Goal: Task Accomplishment & Management: Complete application form

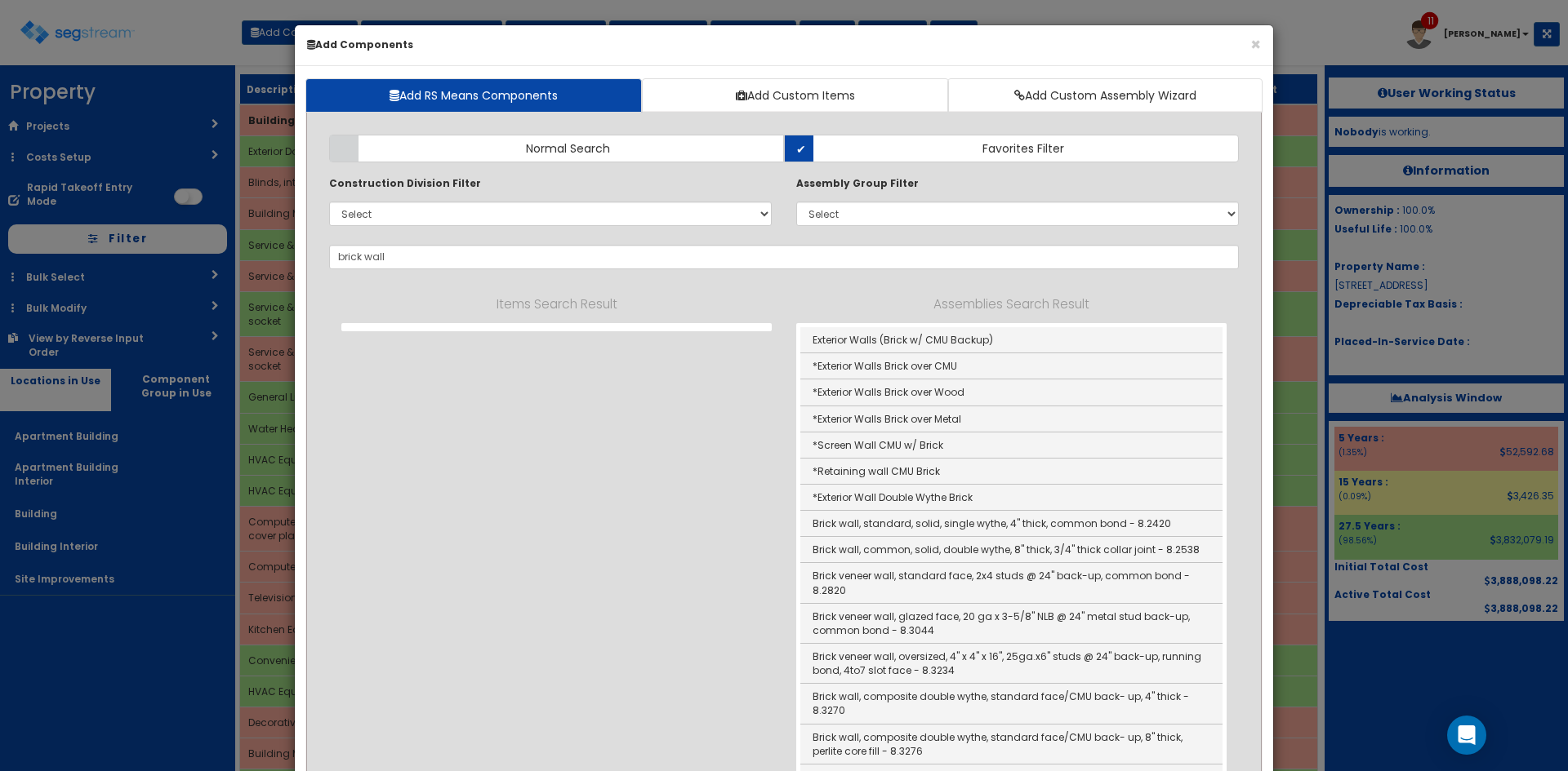
select select "5Y"
select select "default"
drag, startPoint x: 437, startPoint y: 261, endPoint x: 258, endPoint y: 257, distance: 179.0
click at [257, 257] on div "× Add Components Add RS Means Components Add Custom Items Add Custom Assembly W…" at bounding box center [784, 385] width 1568 height 771
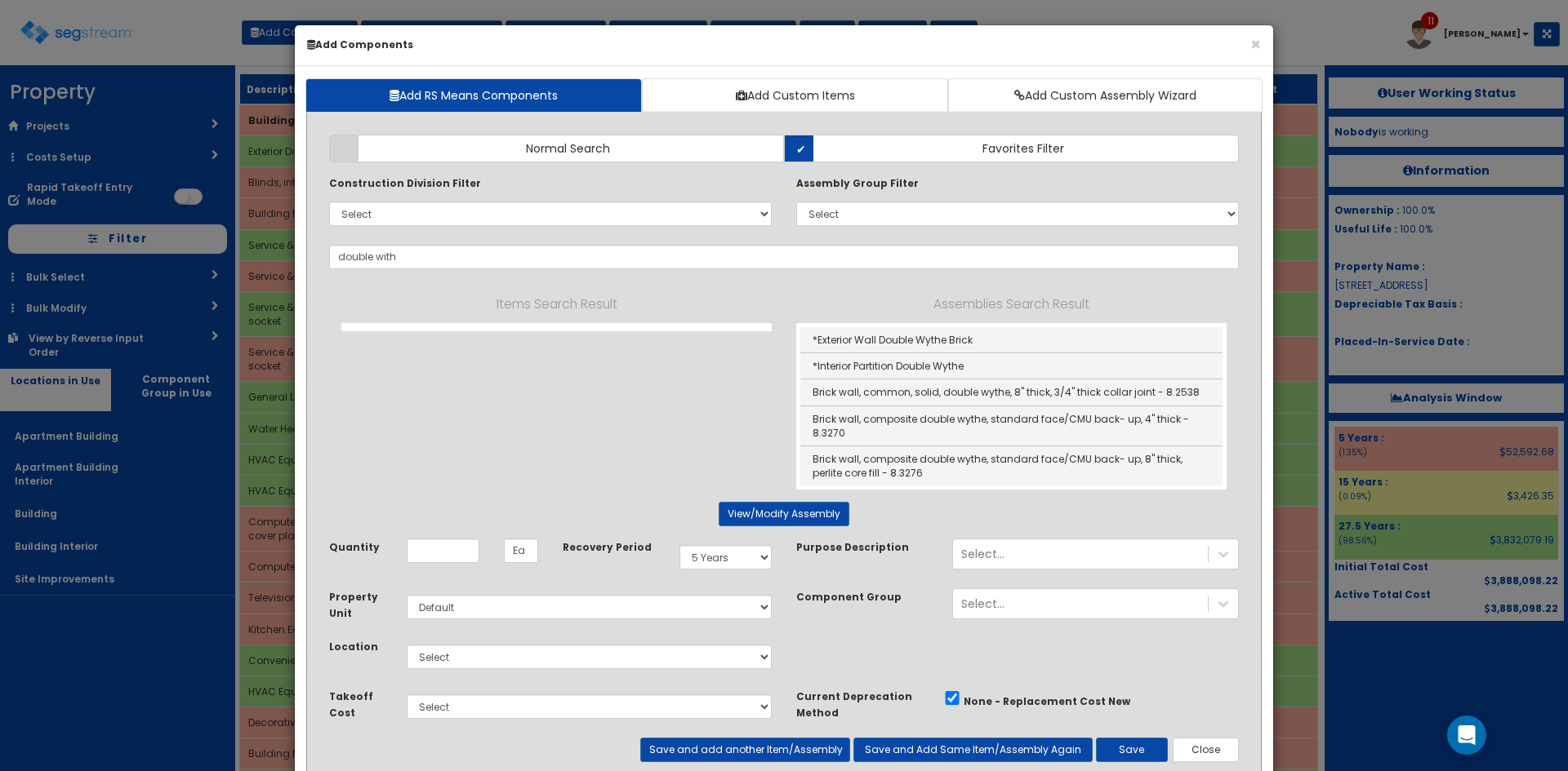
click at [379, 258] on input "double with" at bounding box center [784, 257] width 910 height 24
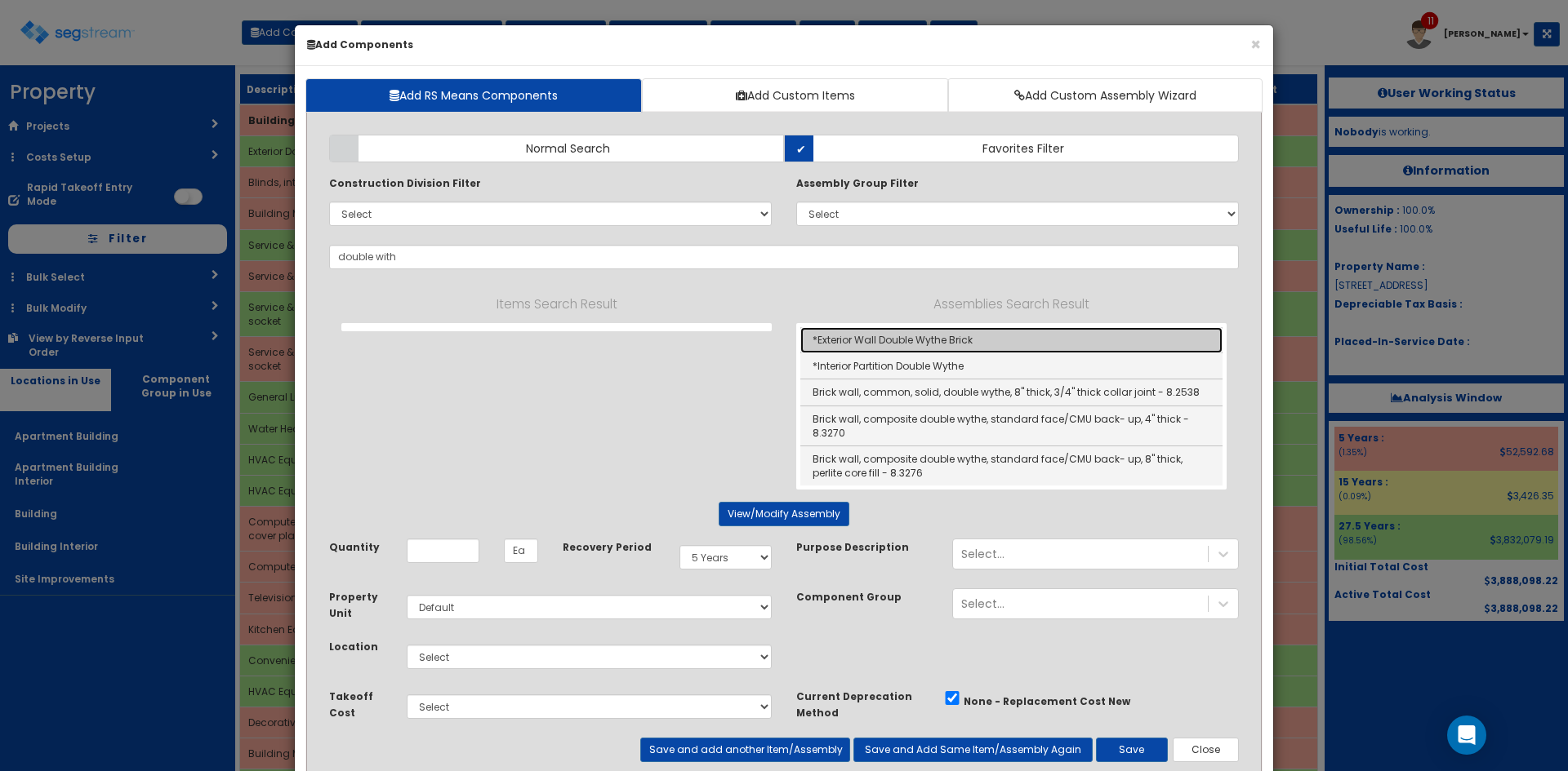
click at [952, 344] on link "*Exterior Wall Double Wythe Brick" at bounding box center [1012, 340] width 422 height 26
type input "*Exterior Wall Double Wythe Brick"
type input "SF"
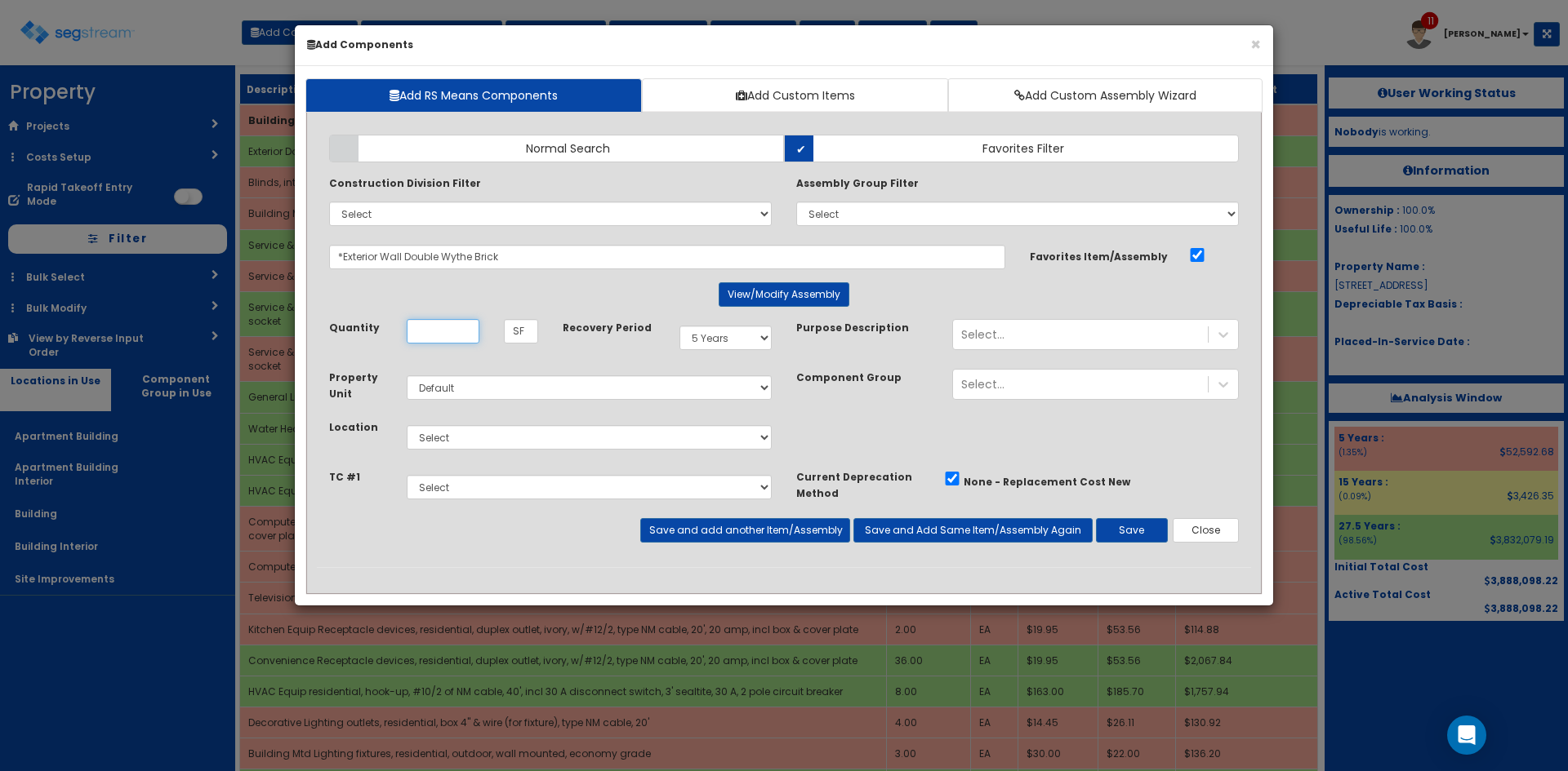
click at [455, 335] on input "Unit Quantity" at bounding box center [443, 331] width 73 height 24
paste input "58631"
type input "58,631"
click at [755, 335] on select "Select 5 Years 7 Years 9 Years 10 Years 15 Years 15 Year QLI 15 Year QRP 15 Yea…" at bounding box center [726, 338] width 93 height 24
select select "275Y"
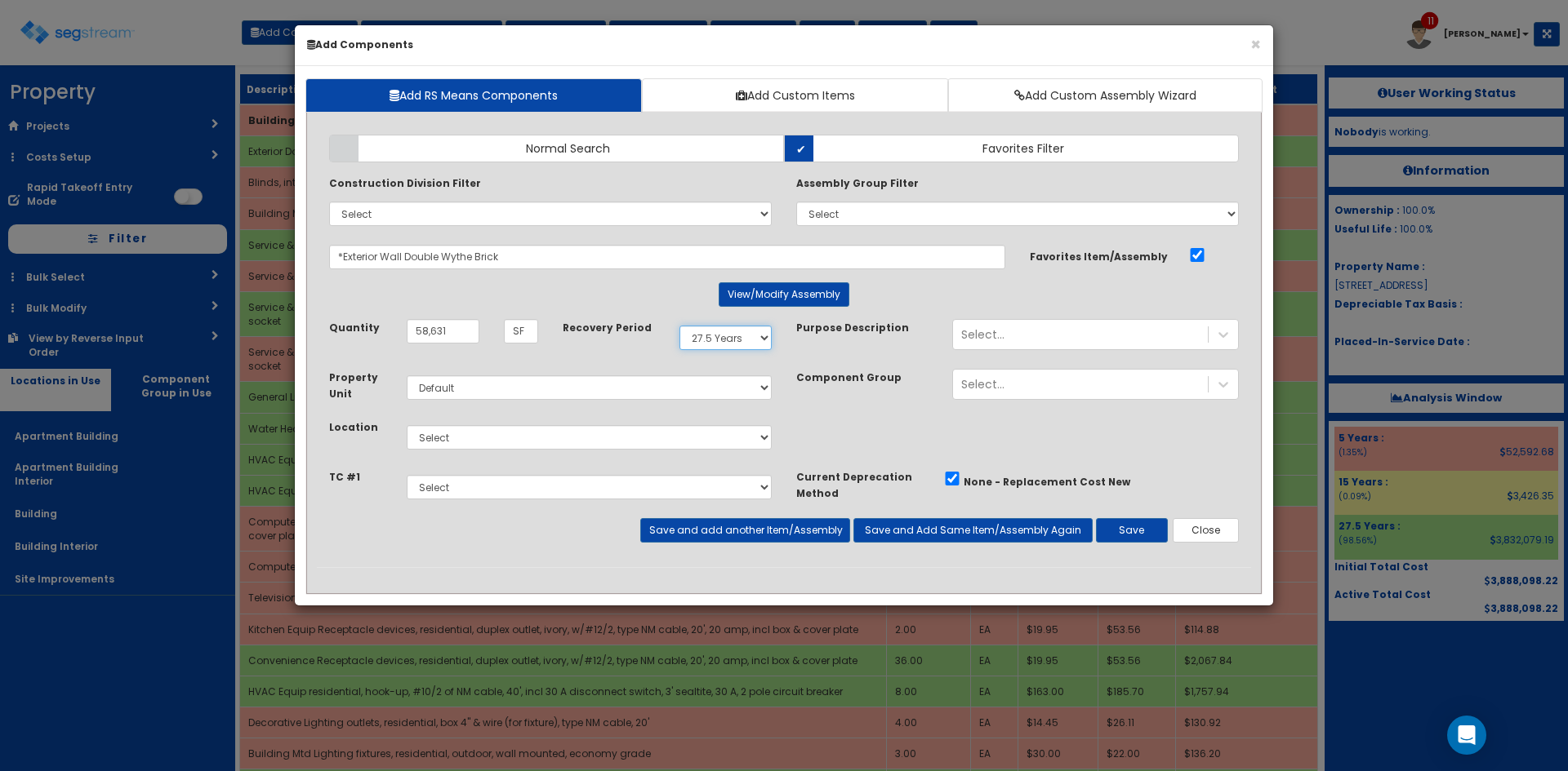
click at [680, 326] on select "Select 5 Years 7 Years 9 Years 10 Years 15 Years 15 Year QLI 15 Year QRP 15 Yea…" at bounding box center [726, 338] width 93 height 24
click at [571, 434] on select "Select Apartment Building Apartment Building Interior Building Building Interio…" at bounding box center [590, 437] width 365 height 24
select select "6"
click at [407, 425] on select "Select Apartment Building Apartment Building Interior Building Building Interio…" at bounding box center [590, 437] width 365 height 24
click at [1133, 525] on button "Save" at bounding box center [1132, 530] width 72 height 24
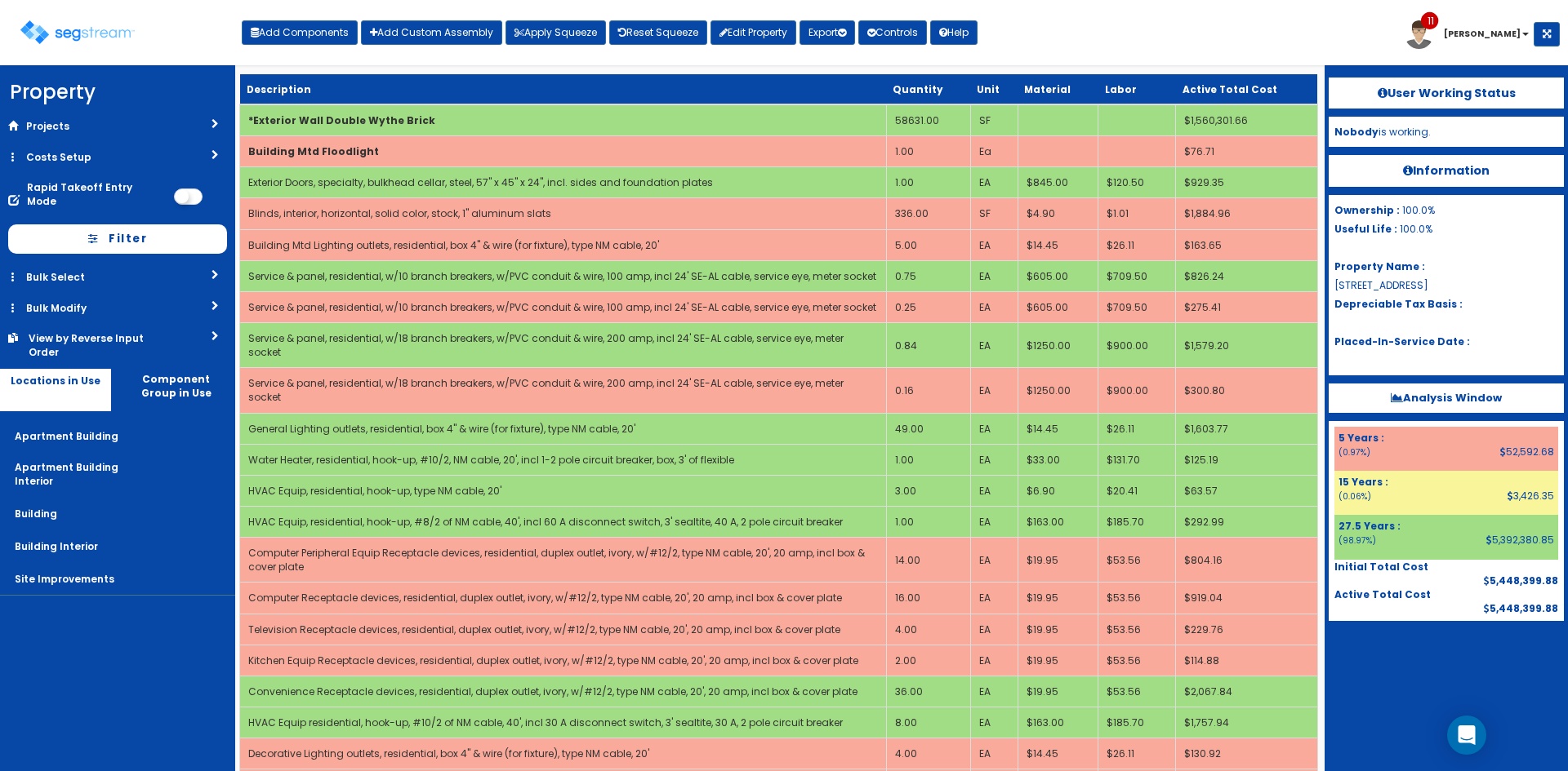
click at [1144, 46] on div "Toggle navigation Add Components Add Custom Assembly Apply Squeeze Reset Squeez…" at bounding box center [784, 39] width 1552 height 53
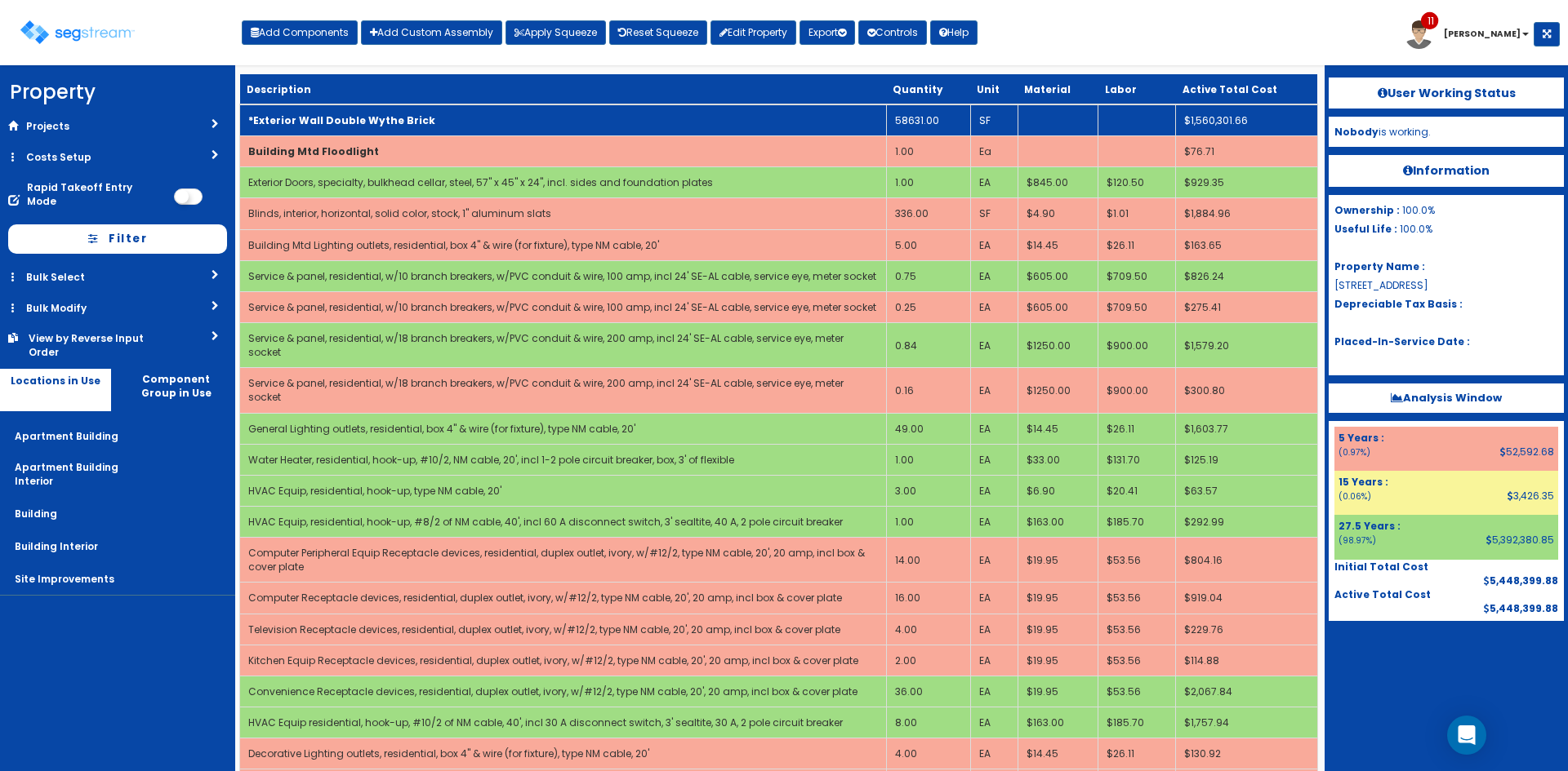
click at [460, 118] on td "*Exterior Wall Double Wythe Brick" at bounding box center [564, 120] width 647 height 32
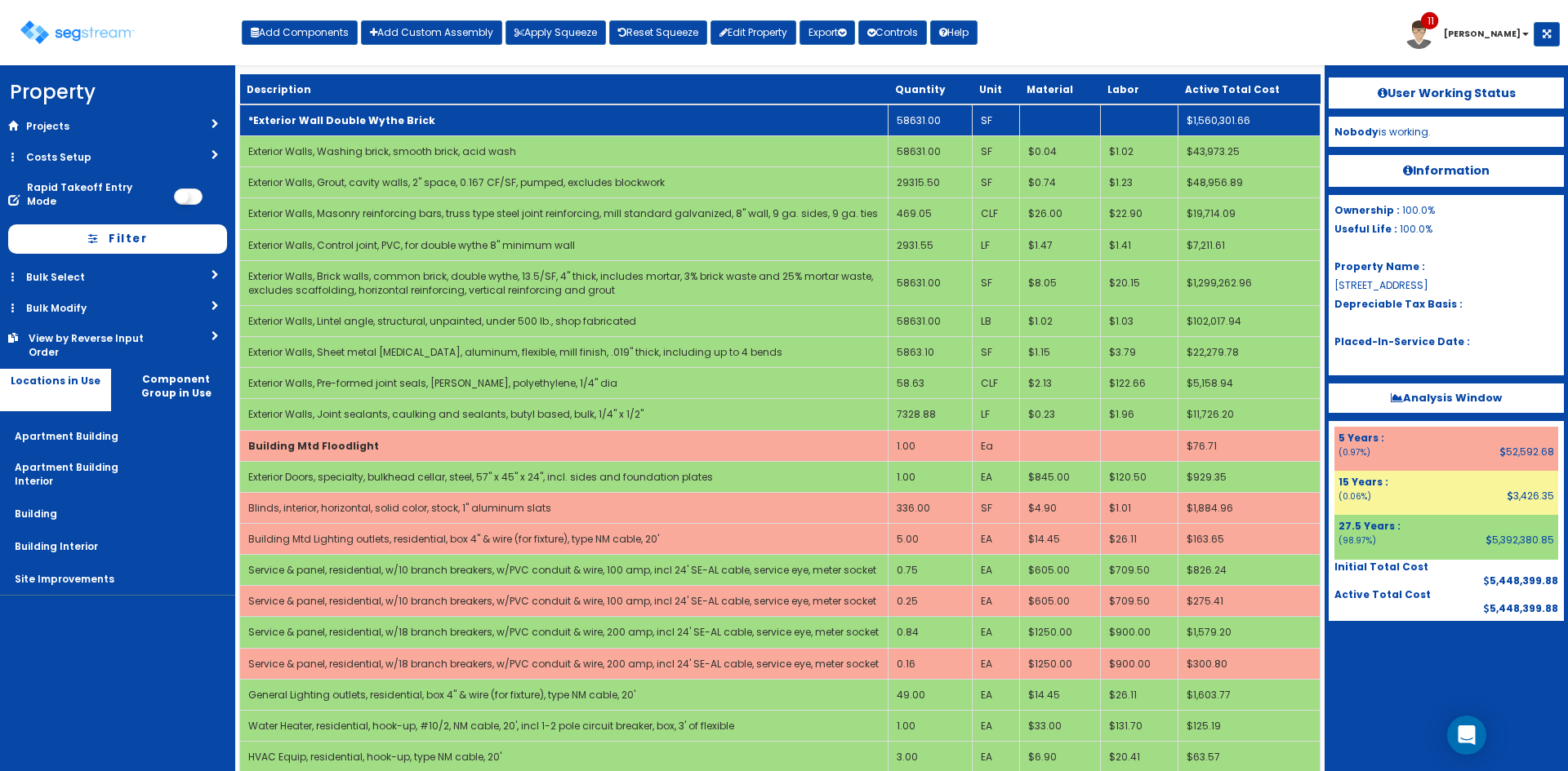
click at [460, 120] on td "*Exterior Wall Double Wythe Brick" at bounding box center [565, 120] width 649 height 32
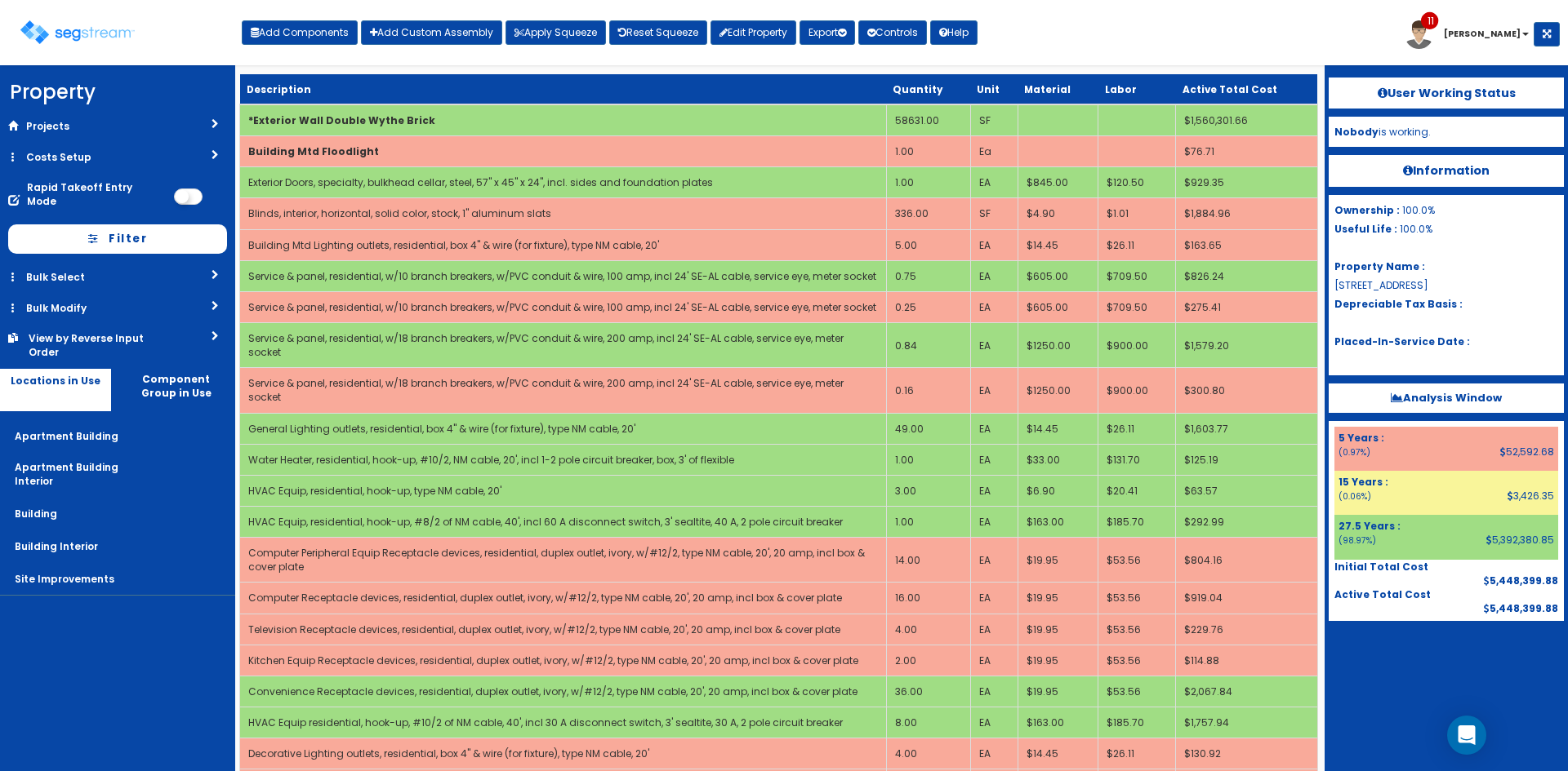
scroll to position [776, 0]
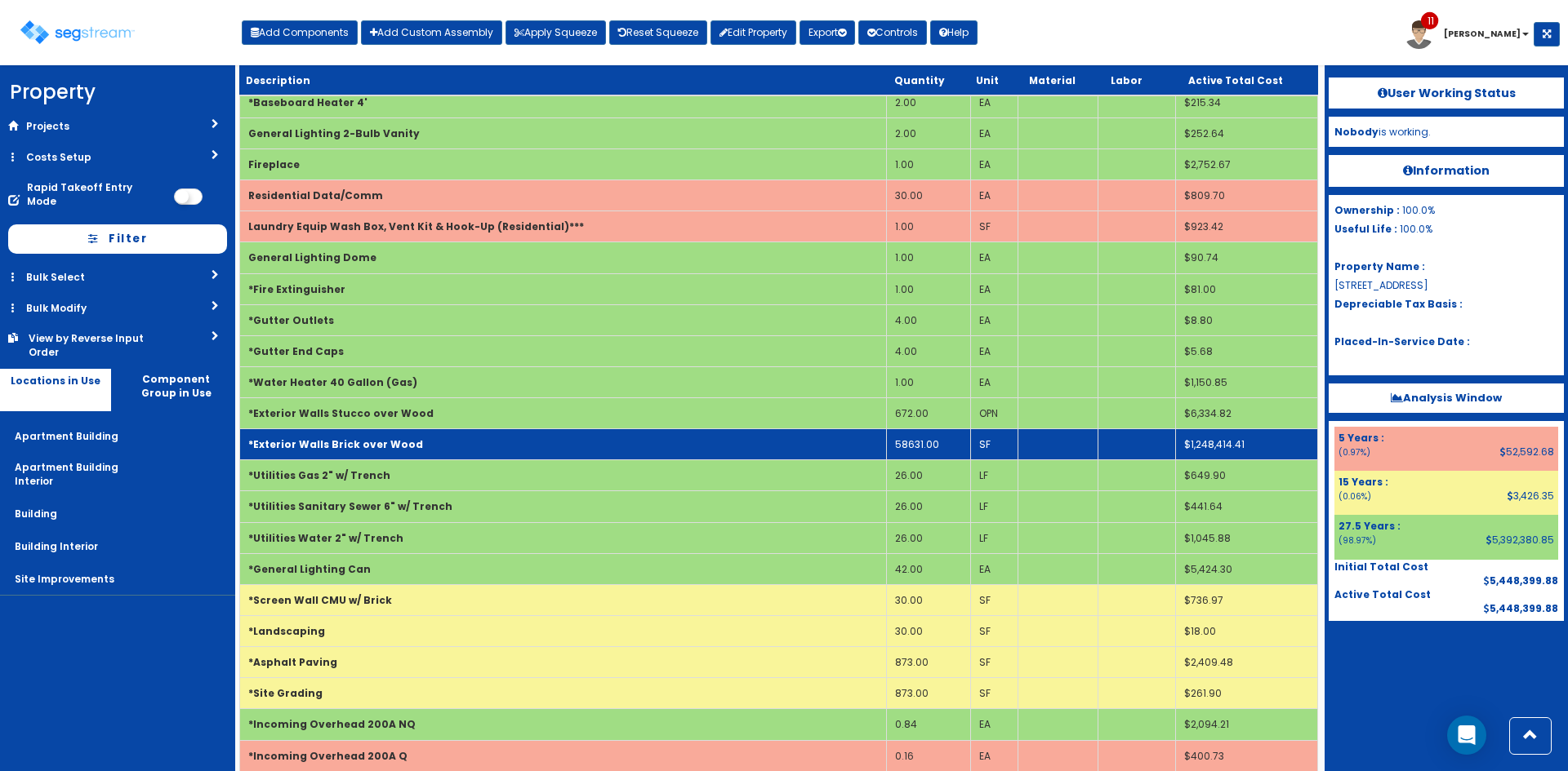
click at [922, 429] on td "58631.00" at bounding box center [928, 444] width 84 height 31
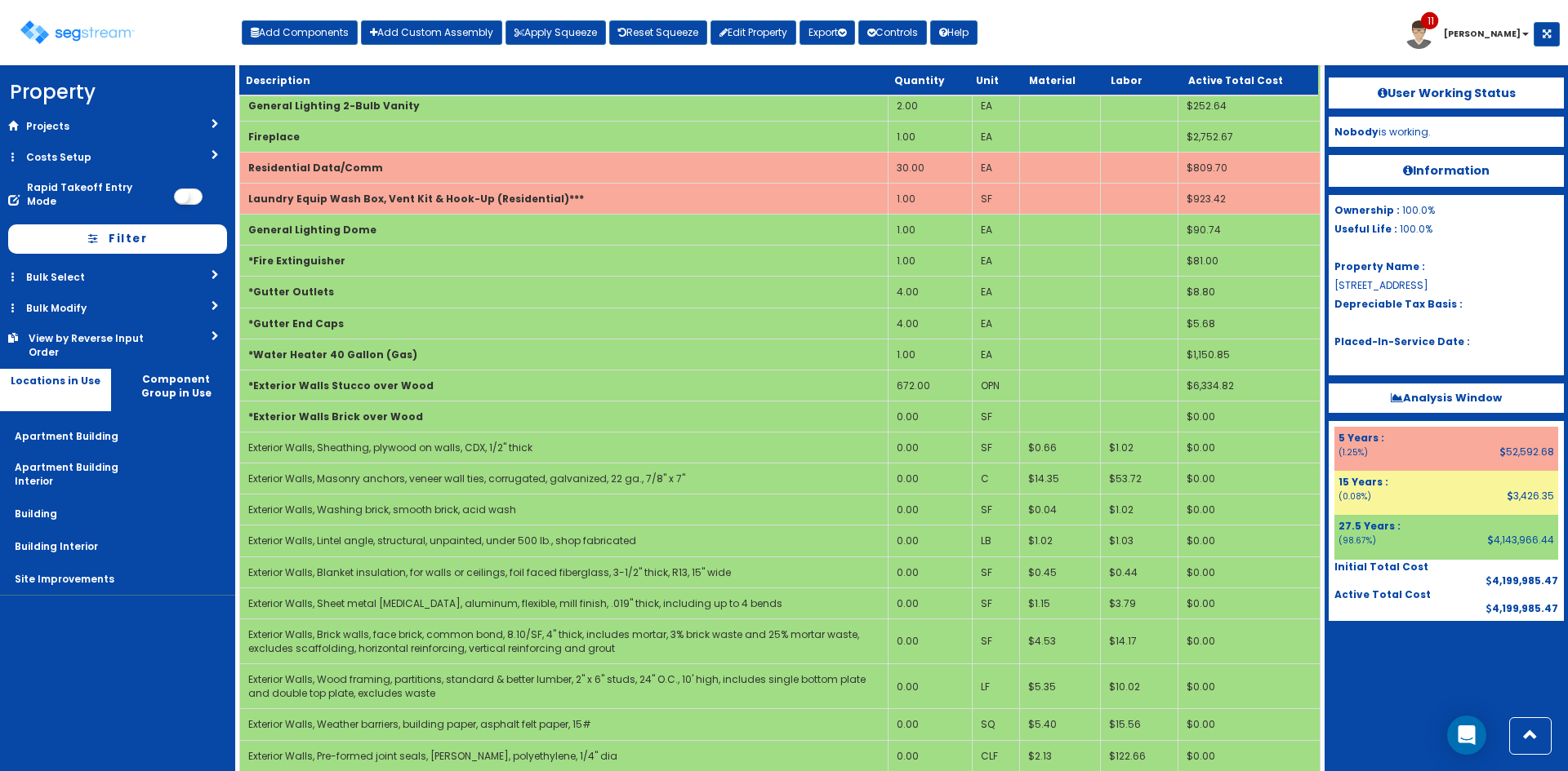
click at [1075, 26] on div "Toggle navigation Add Components Add Custom Assembly Apply Squeeze Reset Squeez…" at bounding box center [784, 39] width 1552 height 53
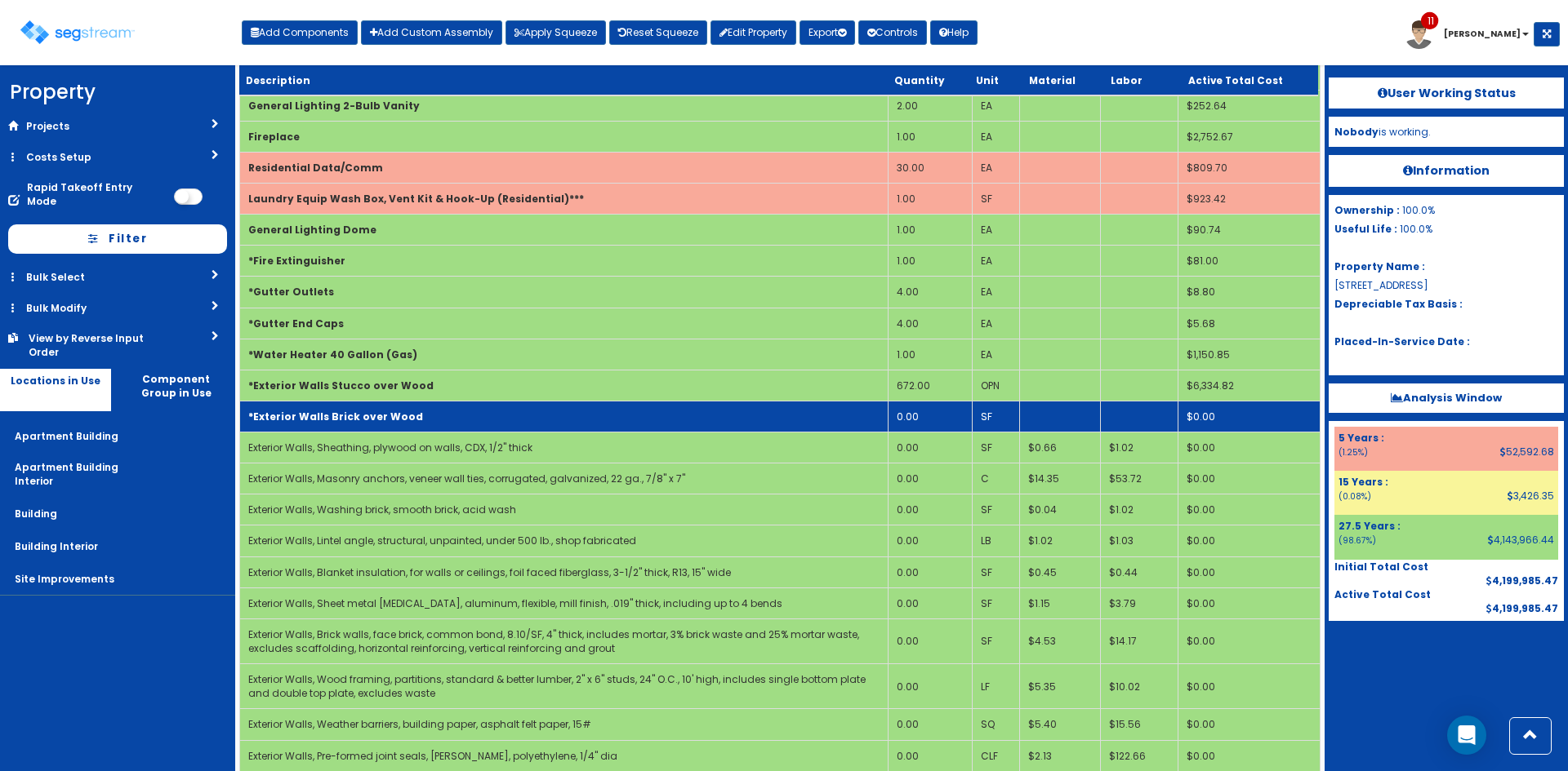
click at [388, 423] on b "*Exterior Walls Brick over Wood" at bounding box center [336, 417] width 175 height 14
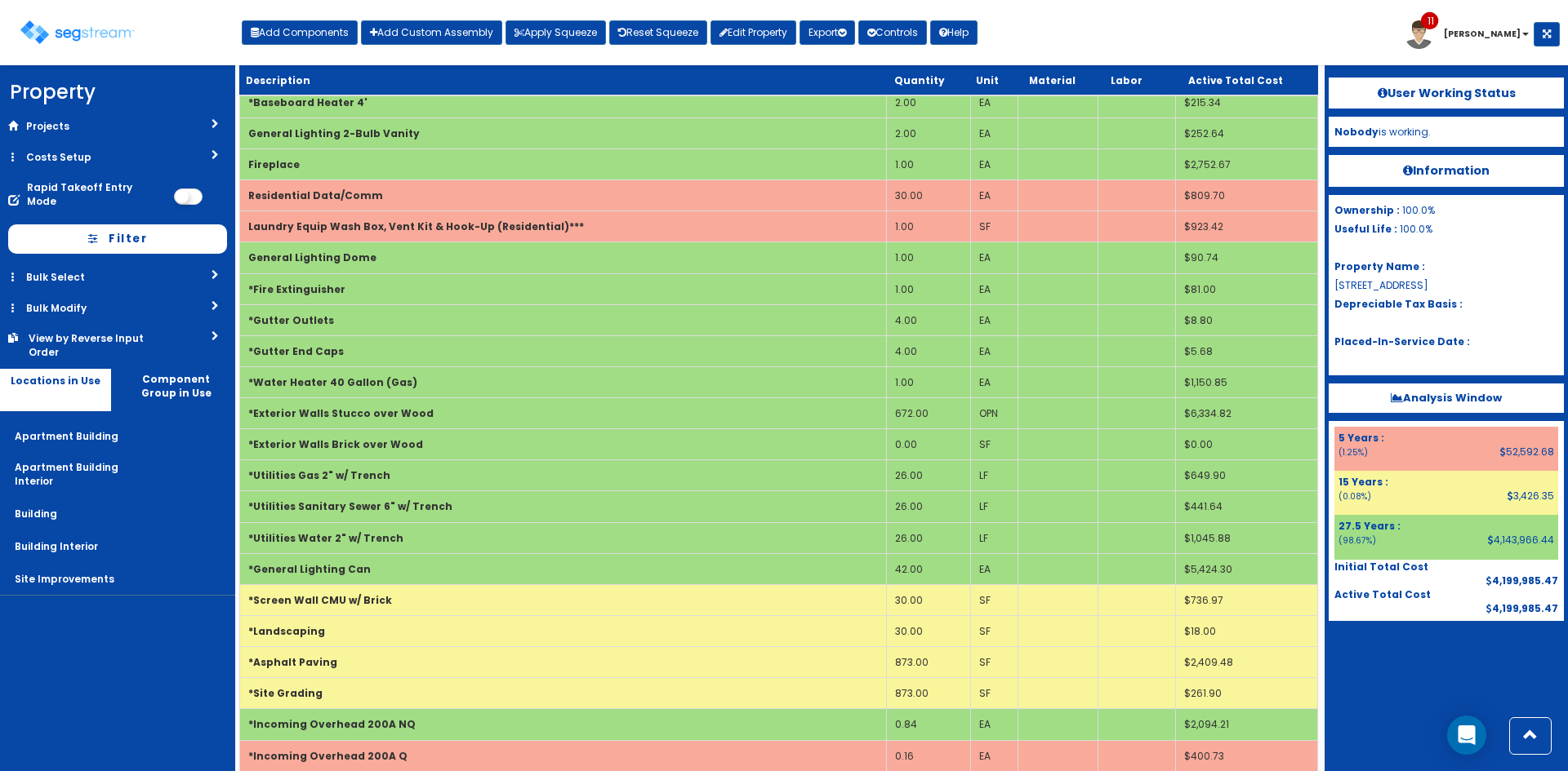
click at [104, 686] on nav "Property DB Projects Recent Properties SegStream Pro Takeoff Sheet SegStream Pr…" at bounding box center [118, 418] width 235 height 706
click at [308, 28] on button "Add Components" at bounding box center [299, 32] width 116 height 24
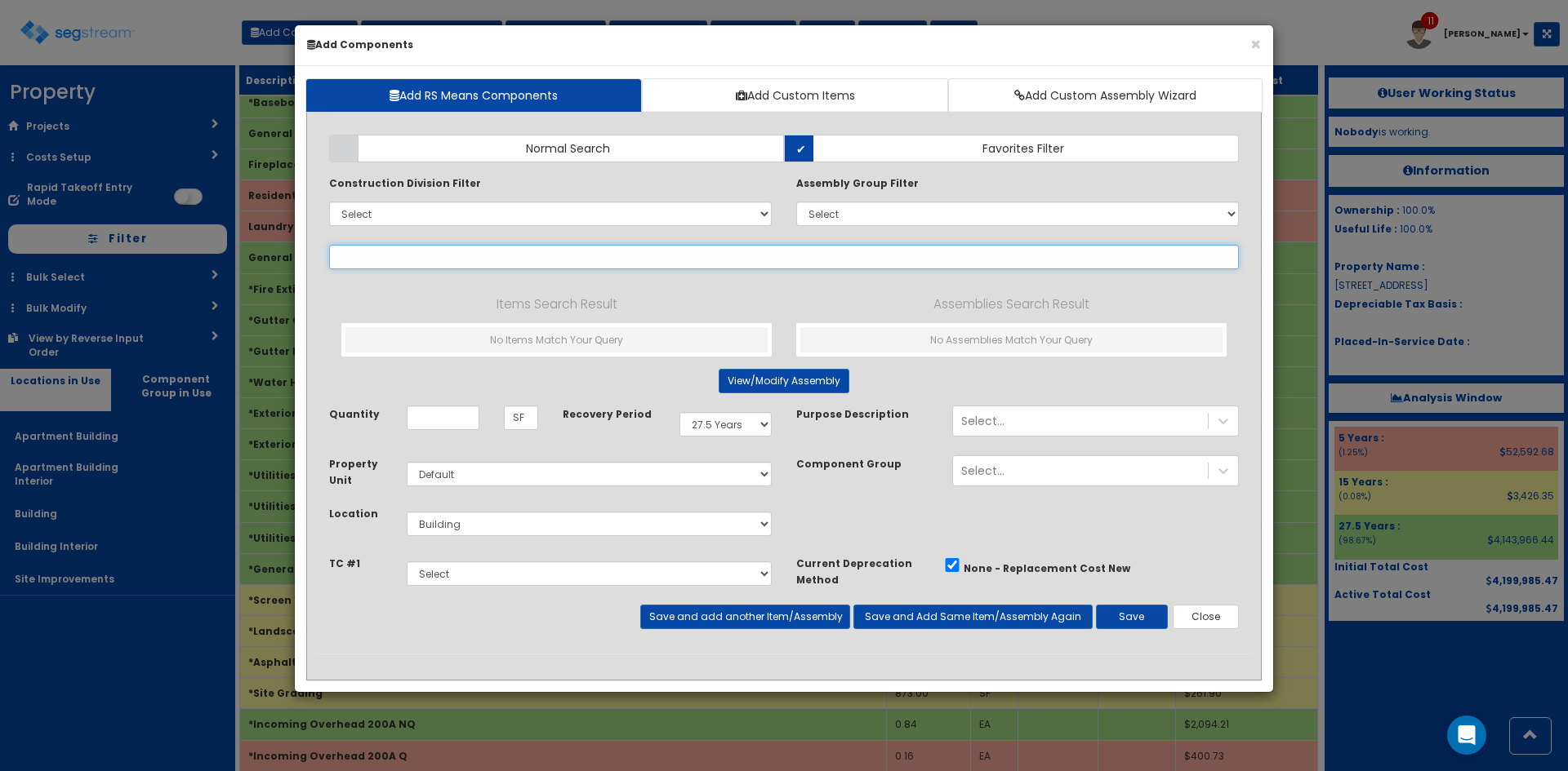
select select
click at [515, 248] on input "text" at bounding box center [784, 257] width 910 height 24
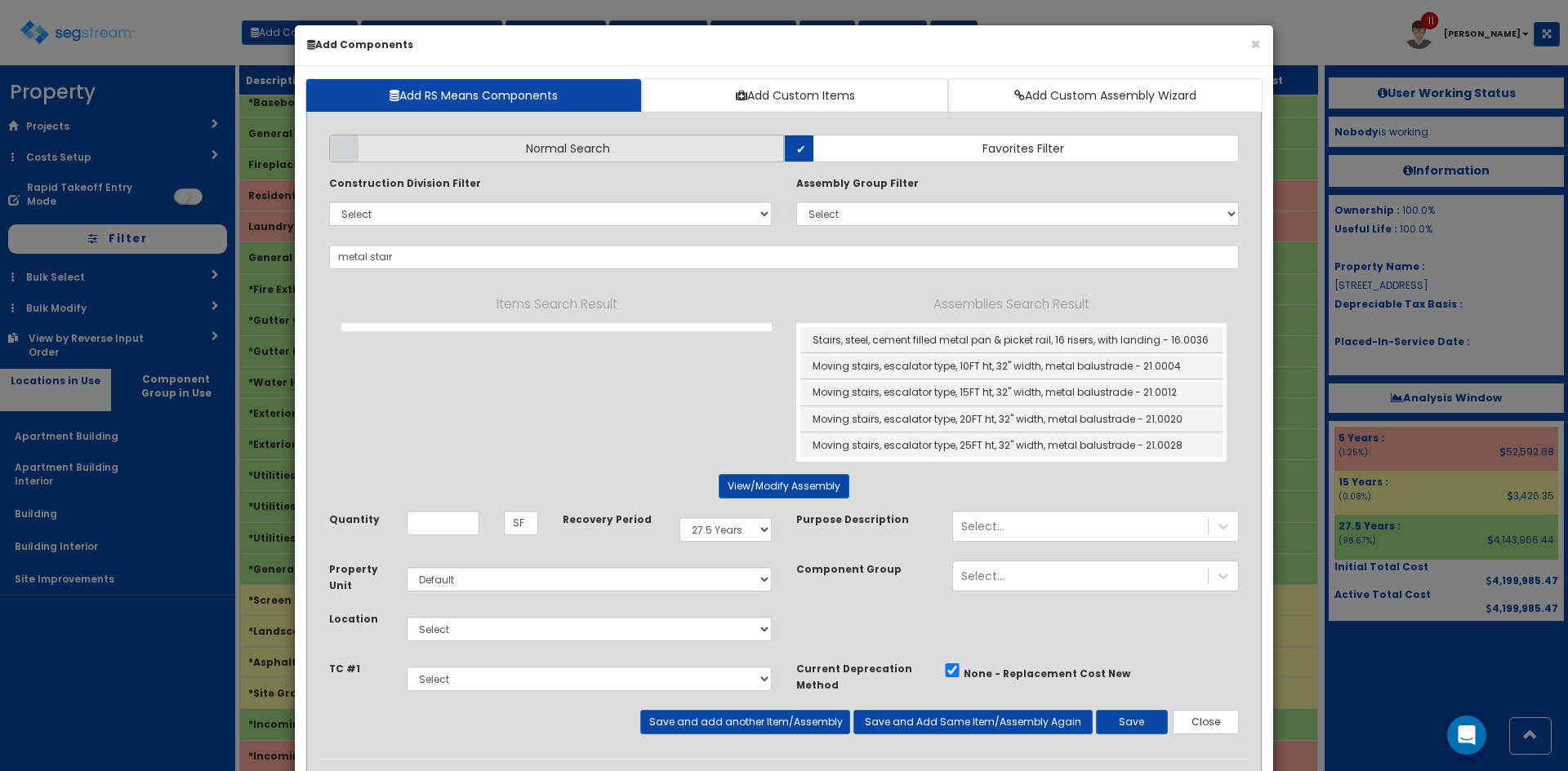
click at [645, 159] on label "Normal Search" at bounding box center [557, 148] width 455 height 28
click at [0, 0] on input "Normal Search" at bounding box center [0, 0] width 0 height 0
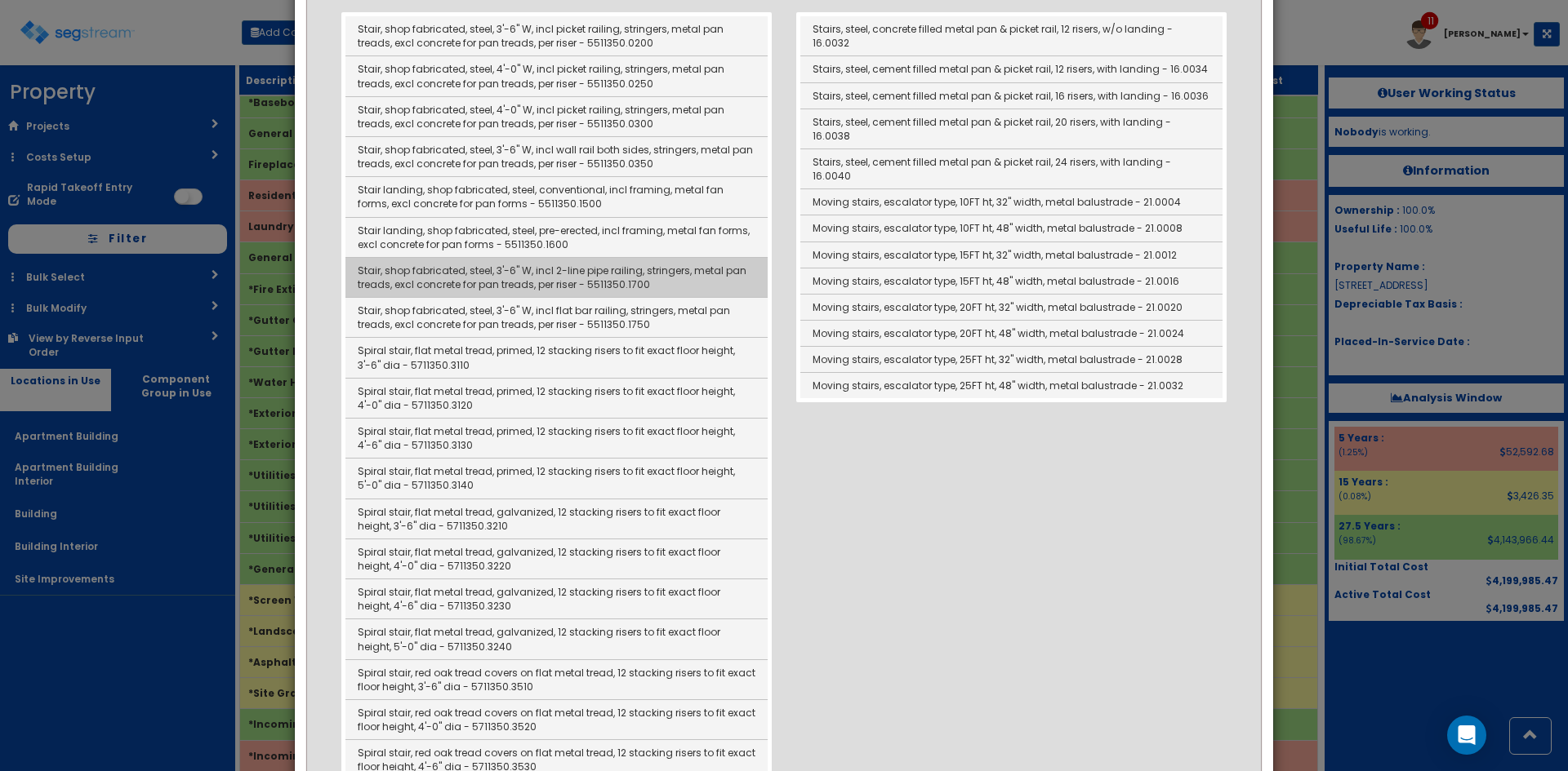
scroll to position [310, 0]
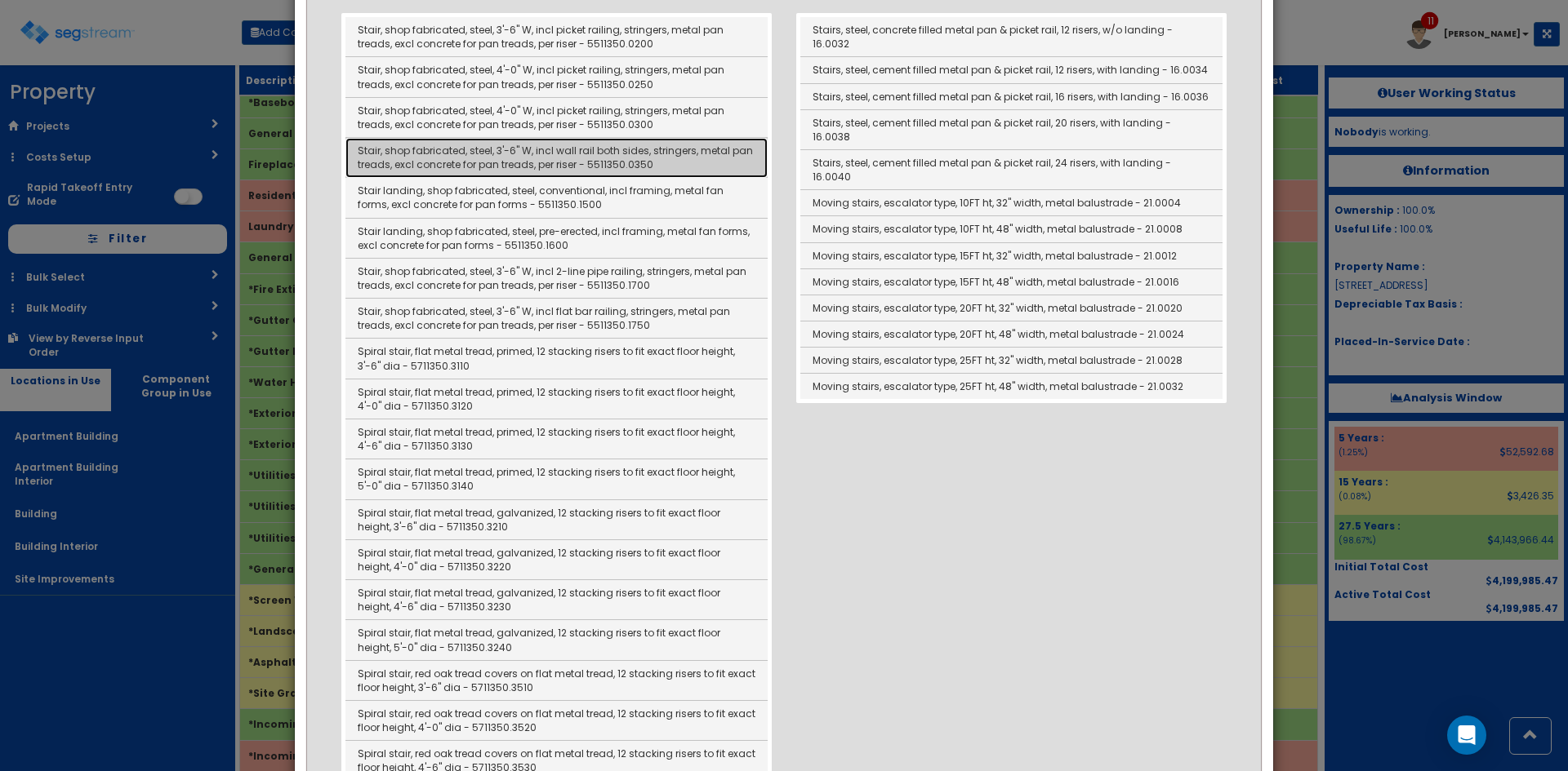
click at [554, 165] on link "Stair, shop fabricated, steel, 3'-6" W, incl wall rail both sides, stringers, m…" at bounding box center [556, 158] width 422 height 40
type input "Stair, shop fabricated, steel, 3'-6" W, incl wall rail both sides, stringers, m…"
checkbox input "false"
type input "RIS"
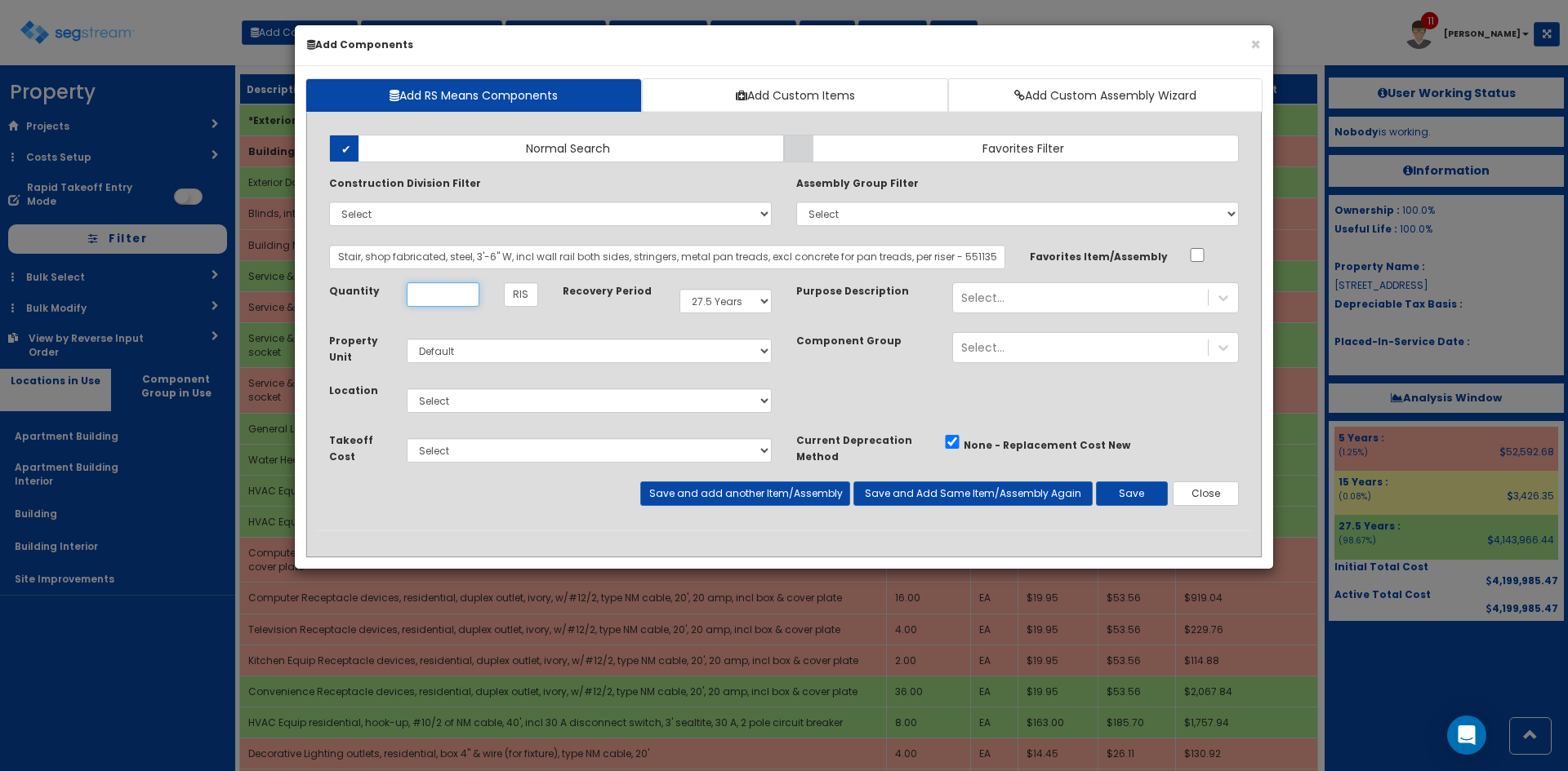
scroll to position [0, 0]
type input "1"
click at [586, 403] on select "Select Apartment Building Apartment Building Interior Building Building Interio…" at bounding box center [590, 400] width 365 height 24
select select "6"
click at [407, 388] on select "Select Apartment Building Apartment Building Interior Building Building Interio…" at bounding box center [590, 400] width 365 height 24
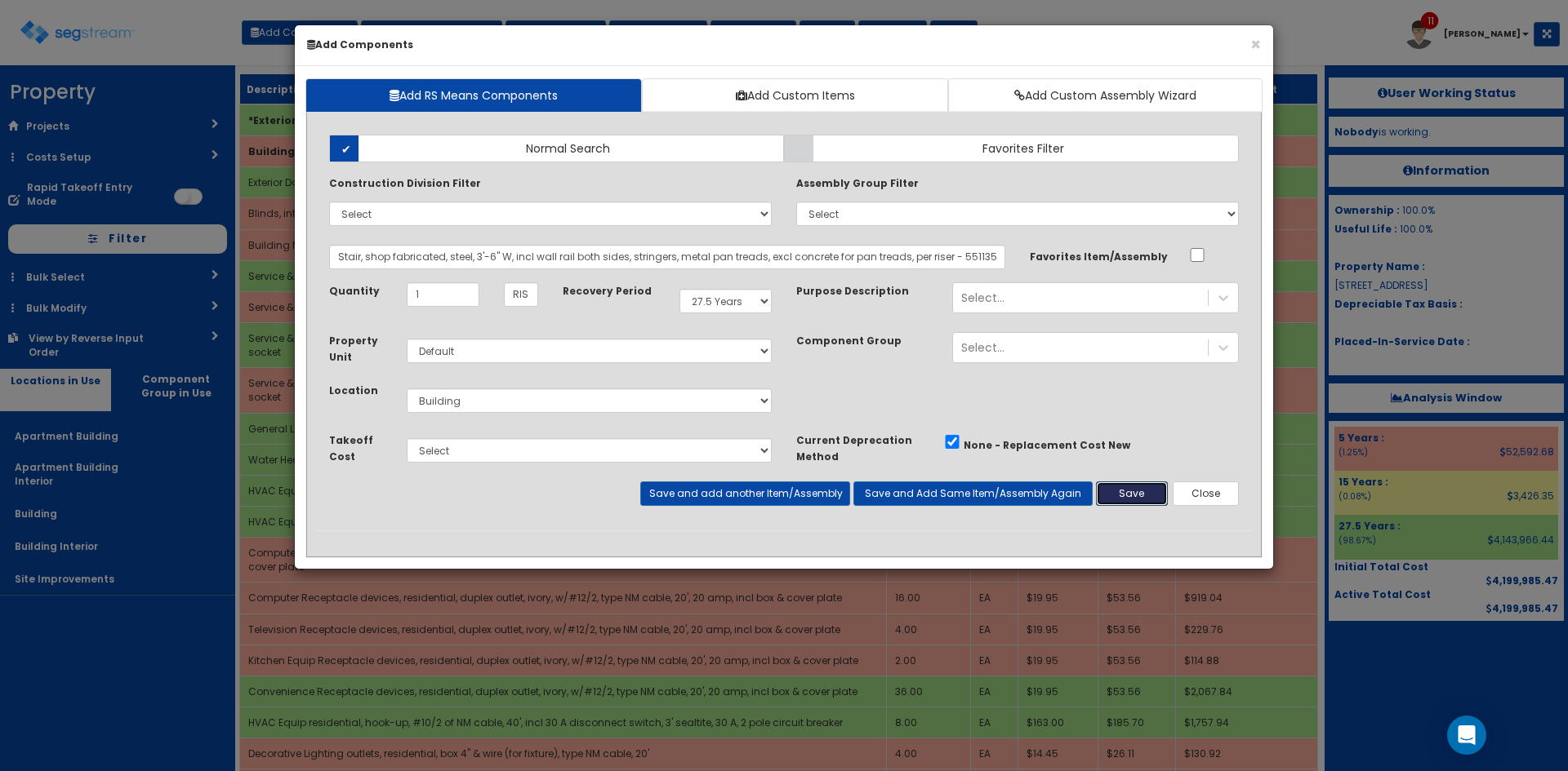
click at [1144, 496] on button "Save" at bounding box center [1132, 493] width 72 height 24
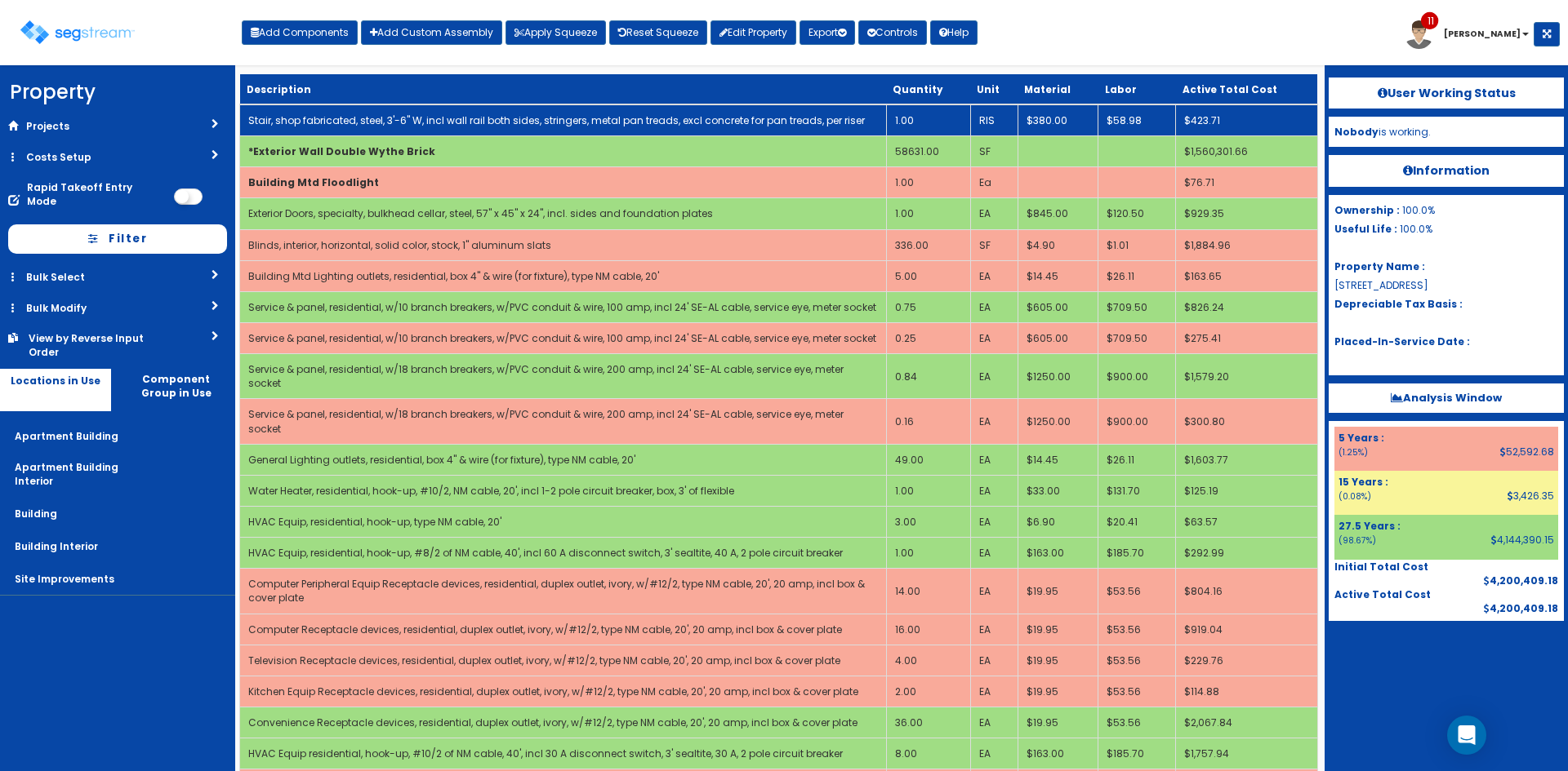
click at [525, 127] on link "Stair, shop fabricated, steel, 3'-6" W, incl wall rail both sides, stringers, m…" at bounding box center [556, 120] width 616 height 14
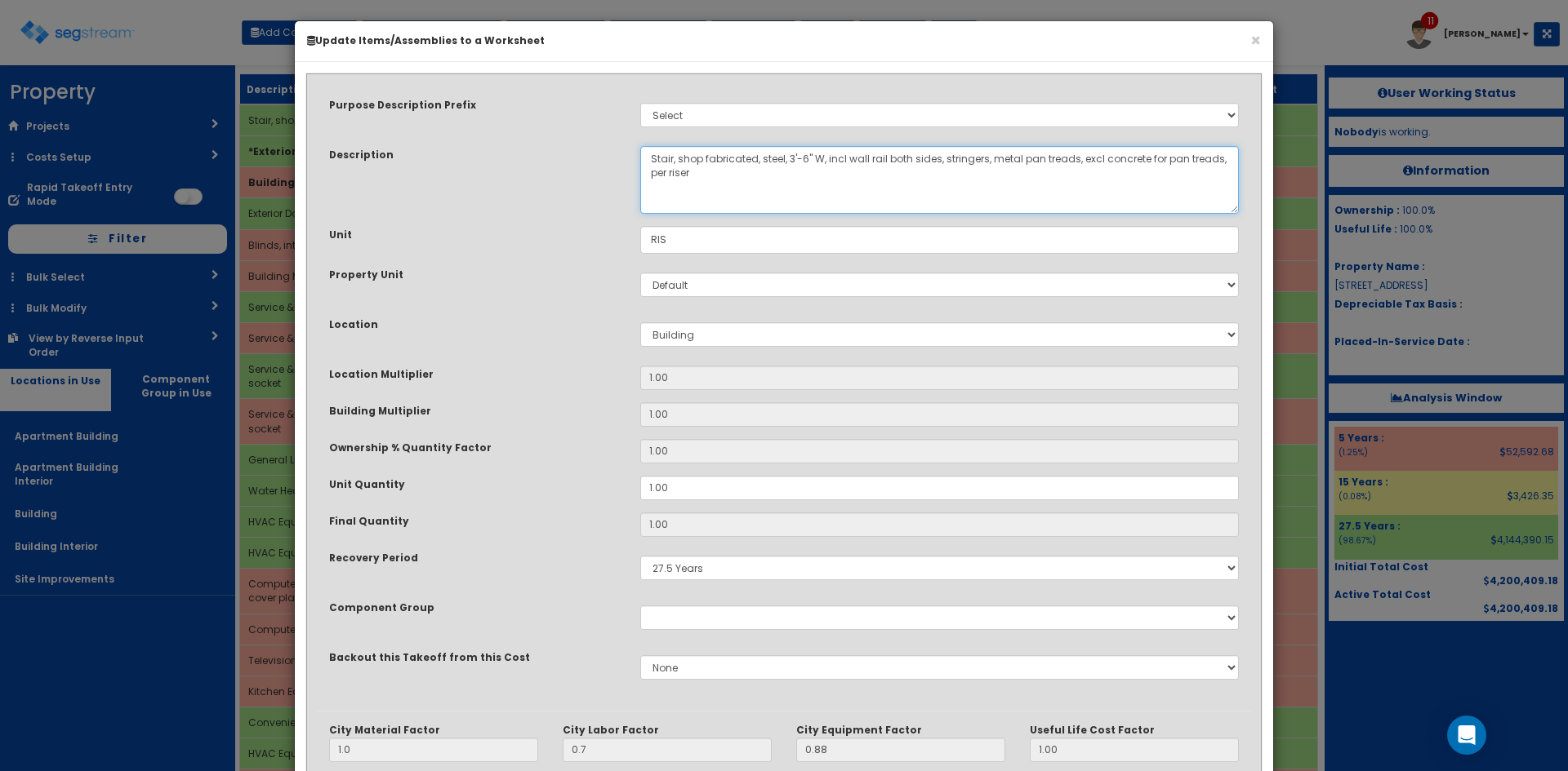
click at [671, 158] on textarea "Stair, shop fabricated, steel, 3'-6" W, incl wall rail both sides, stringers, m…" at bounding box center [940, 179] width 599 height 68
click at [1103, 158] on textarea "Stair, shop fabricated, steel, 3'-6" W, incl wall rail both sides, stringers, m…" at bounding box center [940, 179] width 599 height 68
drag, startPoint x: 1118, startPoint y: 158, endPoint x: 1129, endPoint y: 179, distance: 23.7
click at [1129, 179] on textarea "Stair, shop fabricated, steel, 3'-6" W, incl wall rail both sides, stringers, m…" at bounding box center [940, 179] width 599 height 68
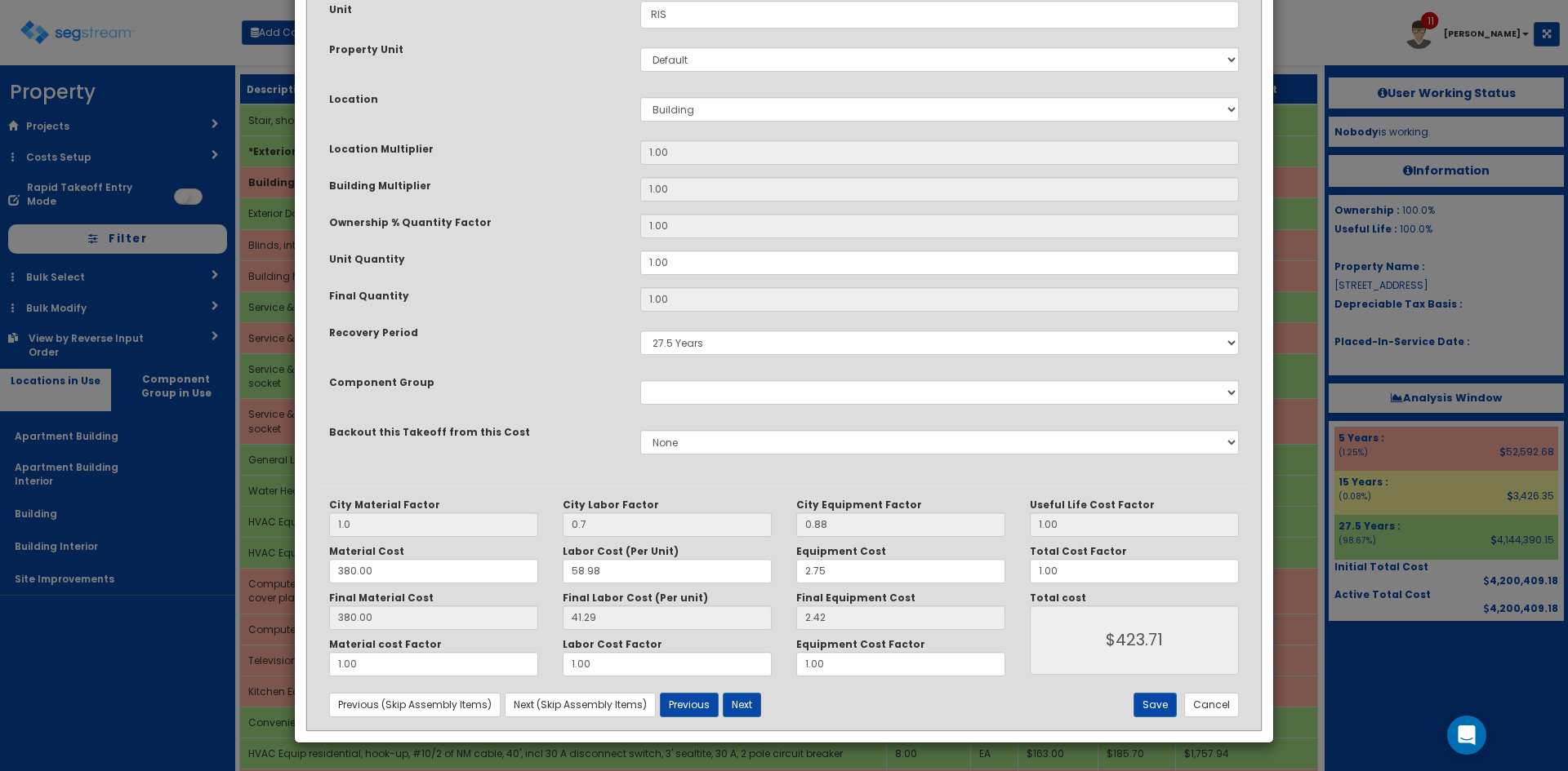
scroll to position [226, 0]
type textarea "Stair Construction, shop fabricated, steel, 3'-6" W, incl wall rail both sides,…"
drag, startPoint x: 1028, startPoint y: 573, endPoint x: 986, endPoint y: 575, distance: 42.0
click at [986, 575] on div "City Material Factor 1.0 City Labor Factor 0.7 City Equipment Factor 0.88 Mater…" at bounding box center [784, 587] width 934 height 178
type input "3"
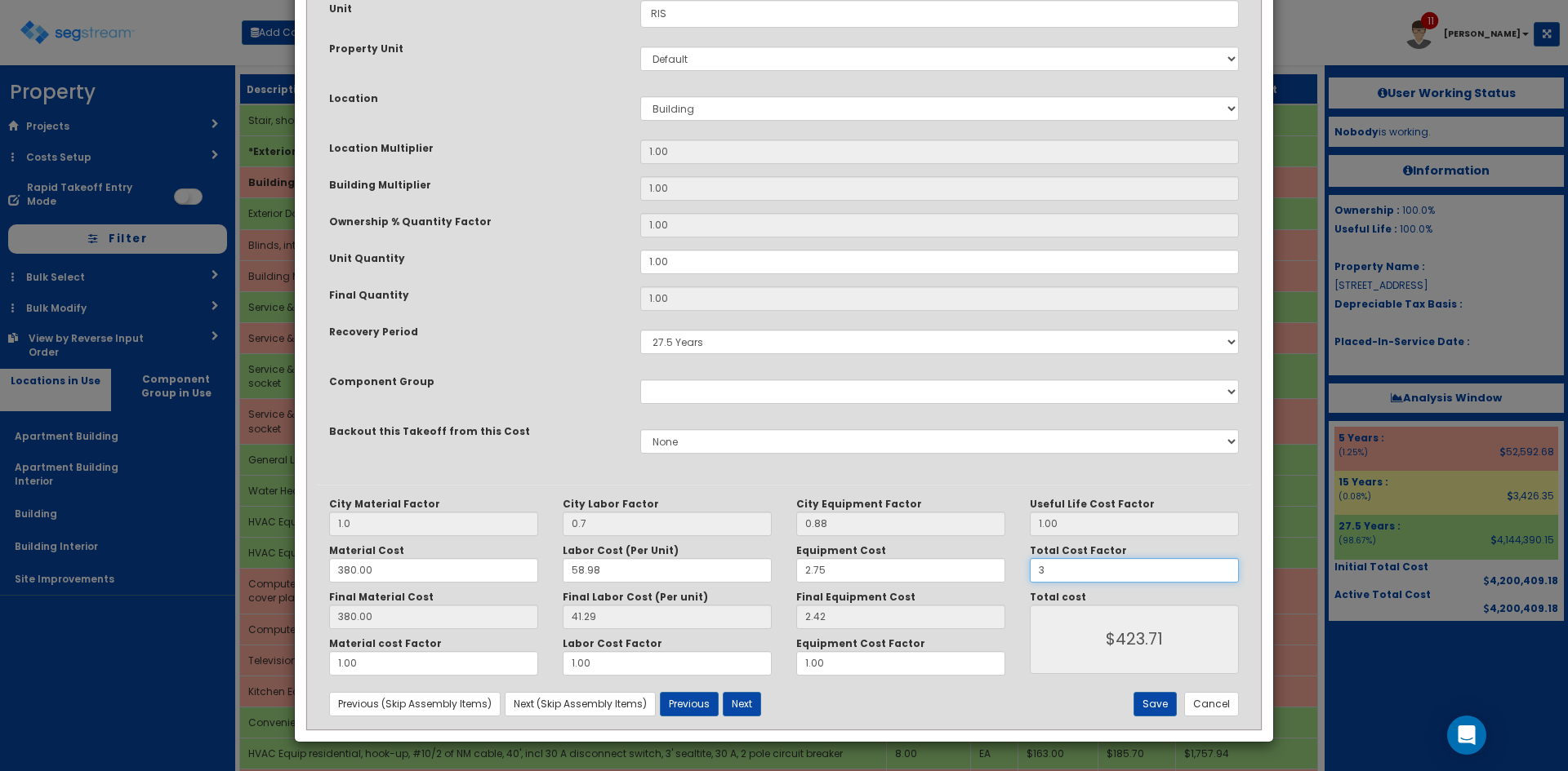
type input "$1271.13"
type input "3"
click at [1162, 708] on button "Save" at bounding box center [1155, 704] width 43 height 24
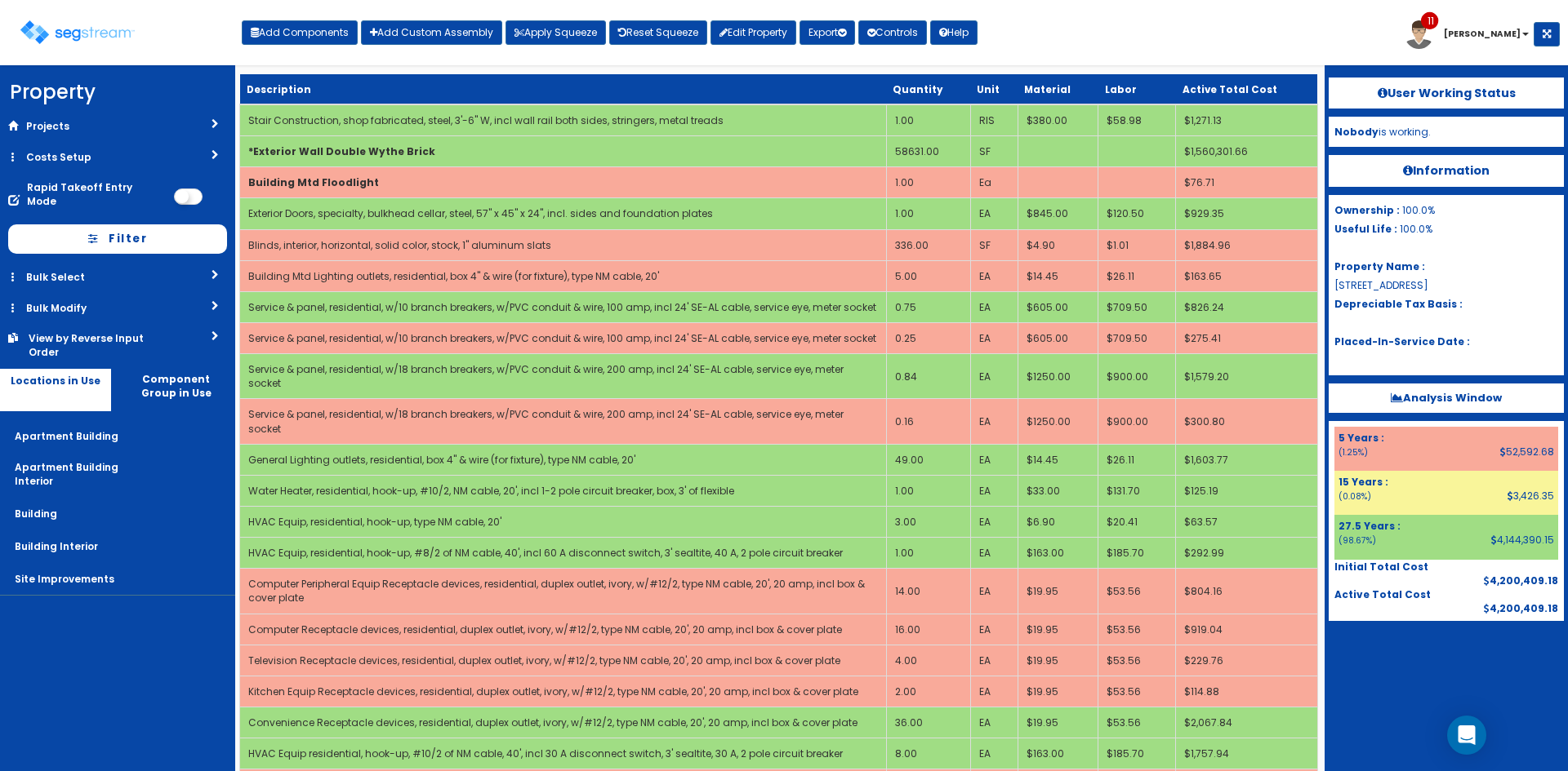
click at [1435, 695] on div at bounding box center [1446, 662] width 235 height 82
click at [1063, 35] on div "Toggle navigation Add Components Add Custom Assembly Apply Squeeze Reset Squeez…" at bounding box center [784, 39] width 1552 height 53
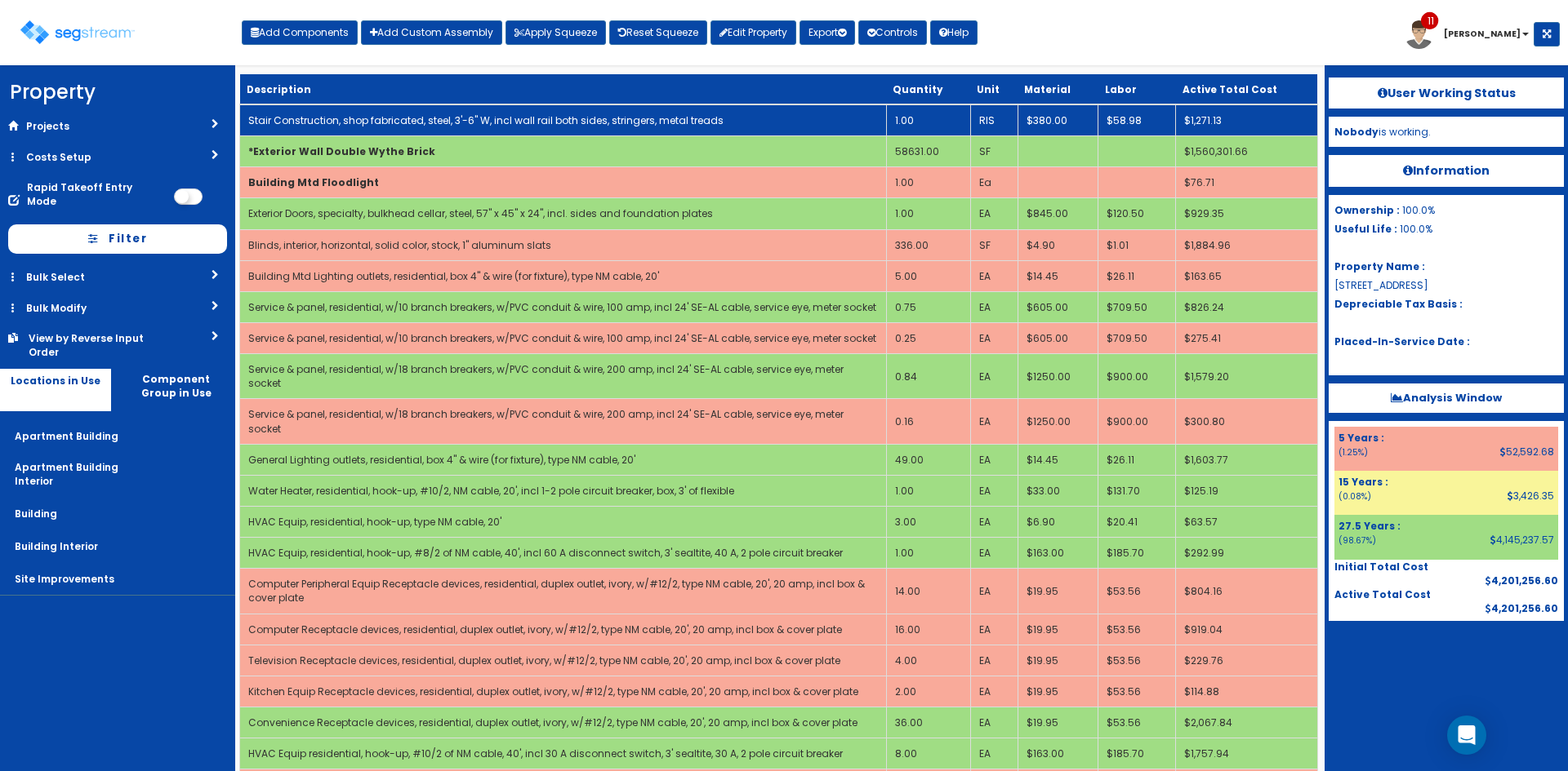
click at [420, 123] on link "Stair Construction, shop fabricated, steel, 3'-6" W, incl wall rail both sides,…" at bounding box center [486, 120] width 475 height 14
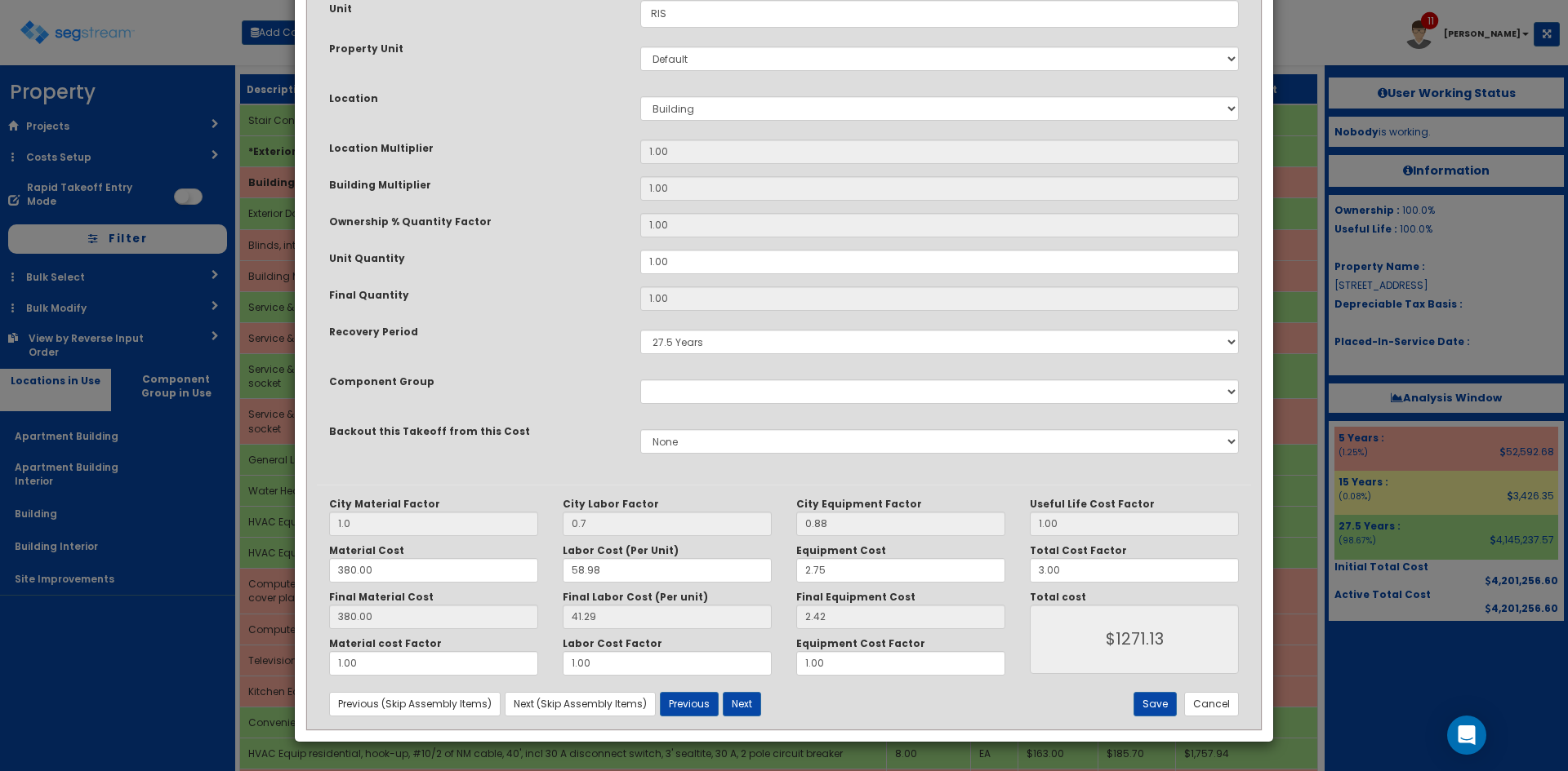
scroll to position [0, 0]
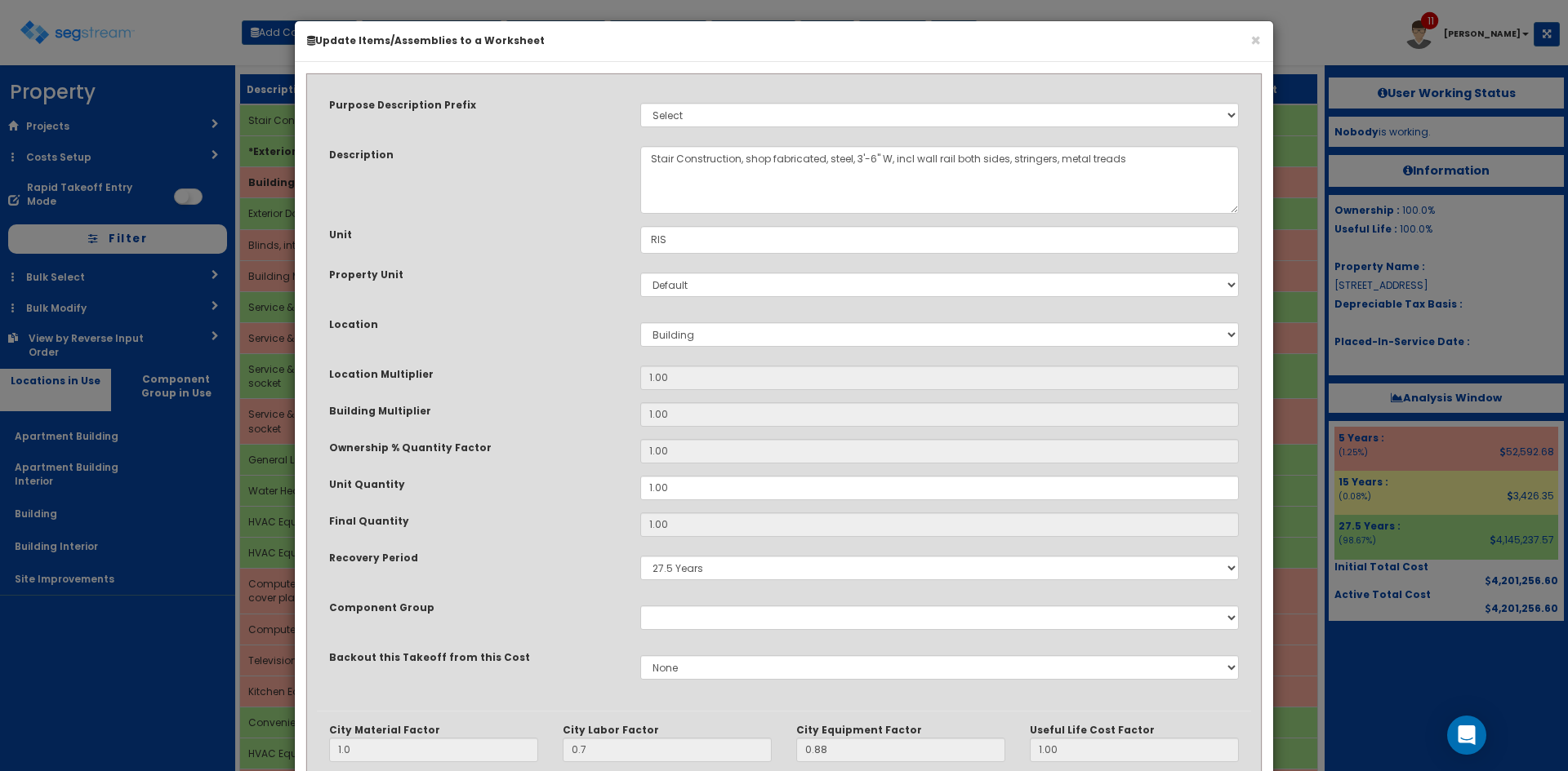
click at [533, 401] on div "Purpose Description Prefix Select Stair Construction, A/V System A/V System Equ…" at bounding box center [784, 398] width 934 height 627
click at [684, 533] on input "1.00" at bounding box center [940, 524] width 599 height 24
drag, startPoint x: 686, startPoint y: 491, endPoint x: 609, endPoint y: 484, distance: 77.3
click at [609, 484] on div "Unit Quantity 1.00" at bounding box center [784, 488] width 934 height 24
type input "6"
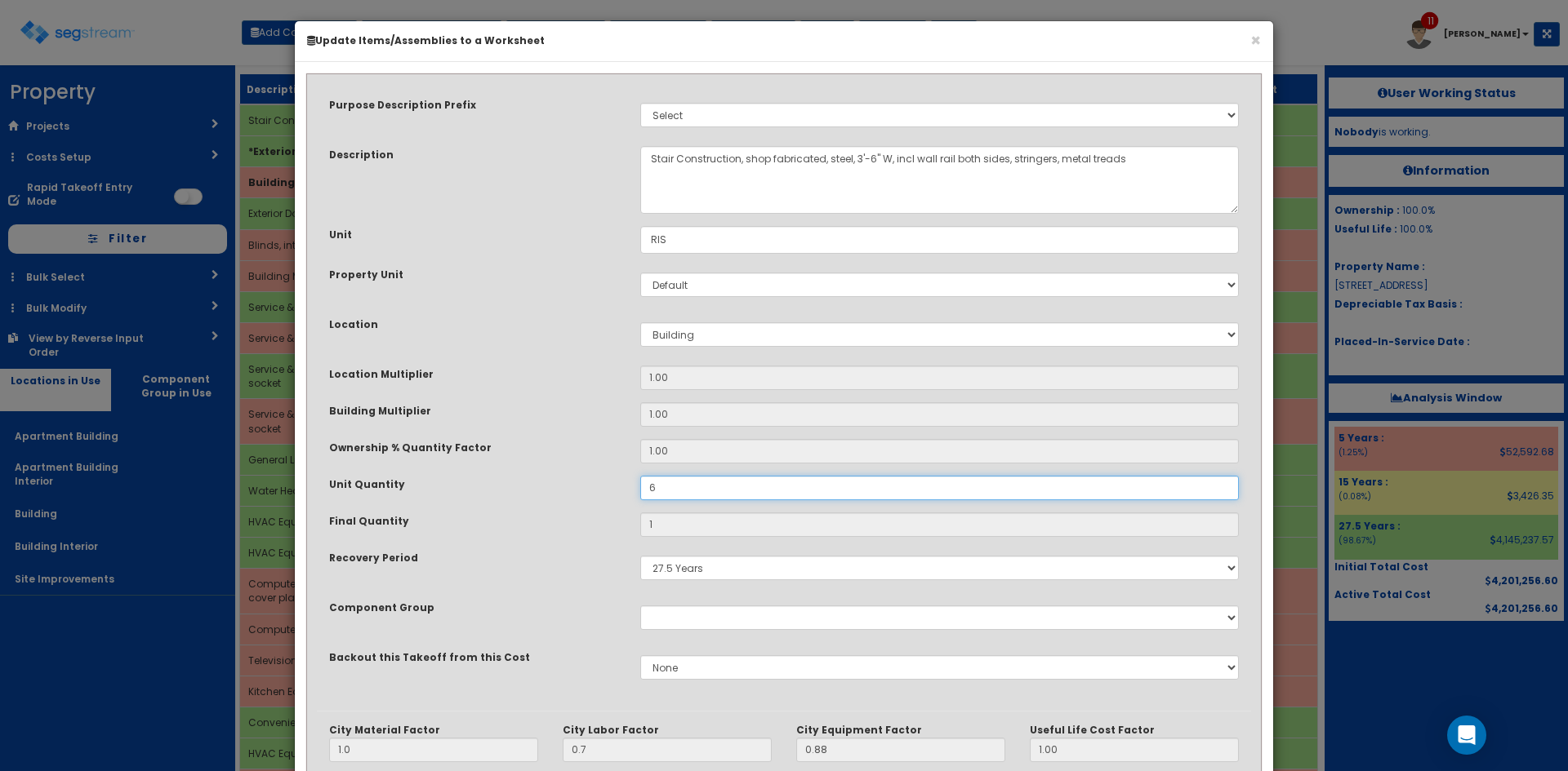
type input "6"
type input "$7626.78"
type input "6"
click at [535, 454] on div "Ownership % Quantity Factor" at bounding box center [472, 449] width 311 height 20
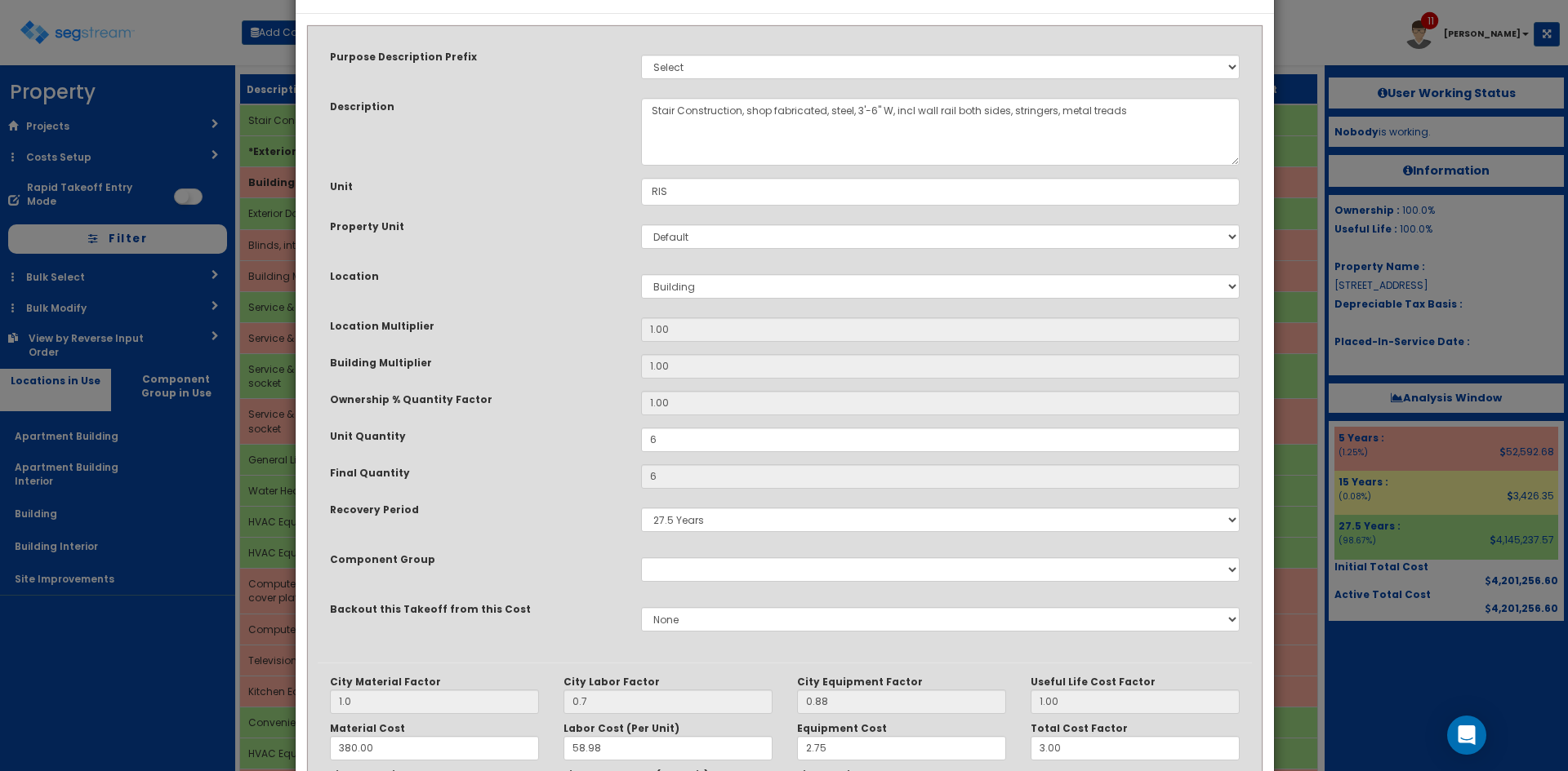
scroll to position [226, 0]
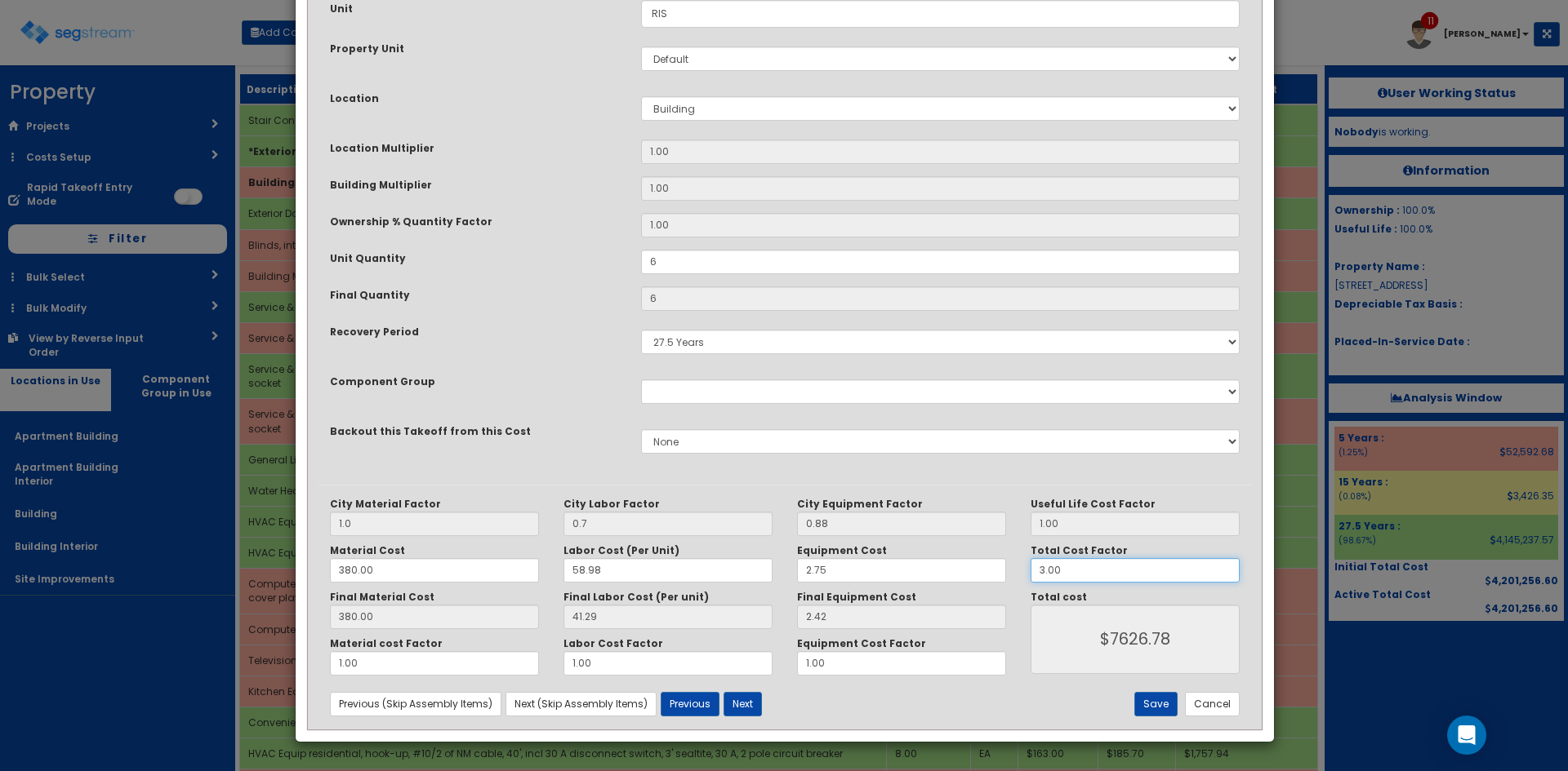
drag, startPoint x: 1086, startPoint y: 562, endPoint x: 947, endPoint y: 562, distance: 139.0
click at [950, 562] on div "City Material Factor 1.0 City Labor Factor 0.7 City Equipment Factor 0.88 Mater…" at bounding box center [785, 587] width 934 height 178
type input "1"
type input "$2542.26"
click at [1101, 695] on div "Save Cancel" at bounding box center [1096, 704] width 311 height 24
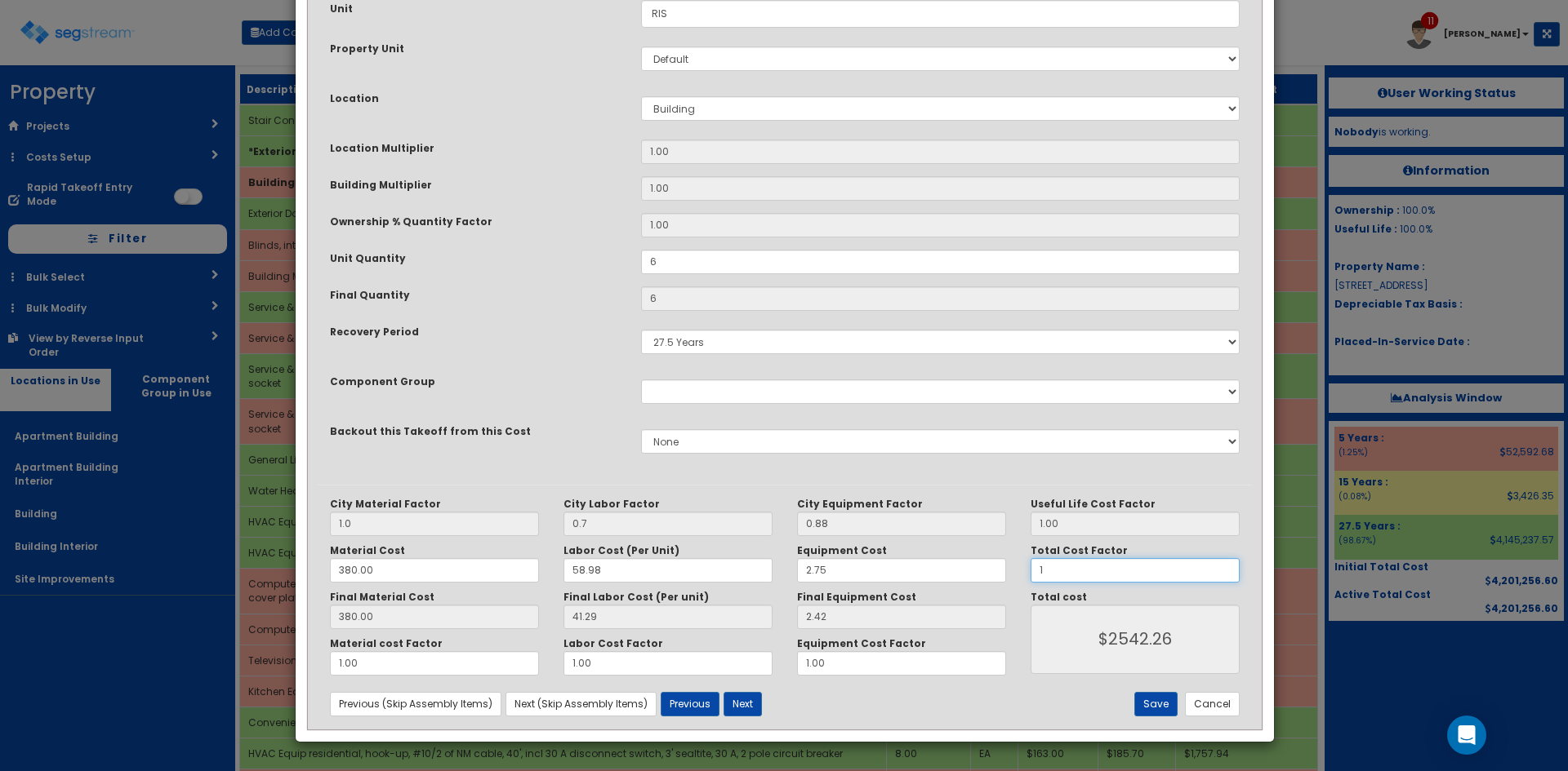
click at [983, 568] on div "City Material Factor 1.0 City Labor Factor 0.7 City Equipment Factor 0.88 Mater…" at bounding box center [785, 587] width 934 height 178
type input "."
type input "$NaN"
type input ".7"
type input "$1779.58"
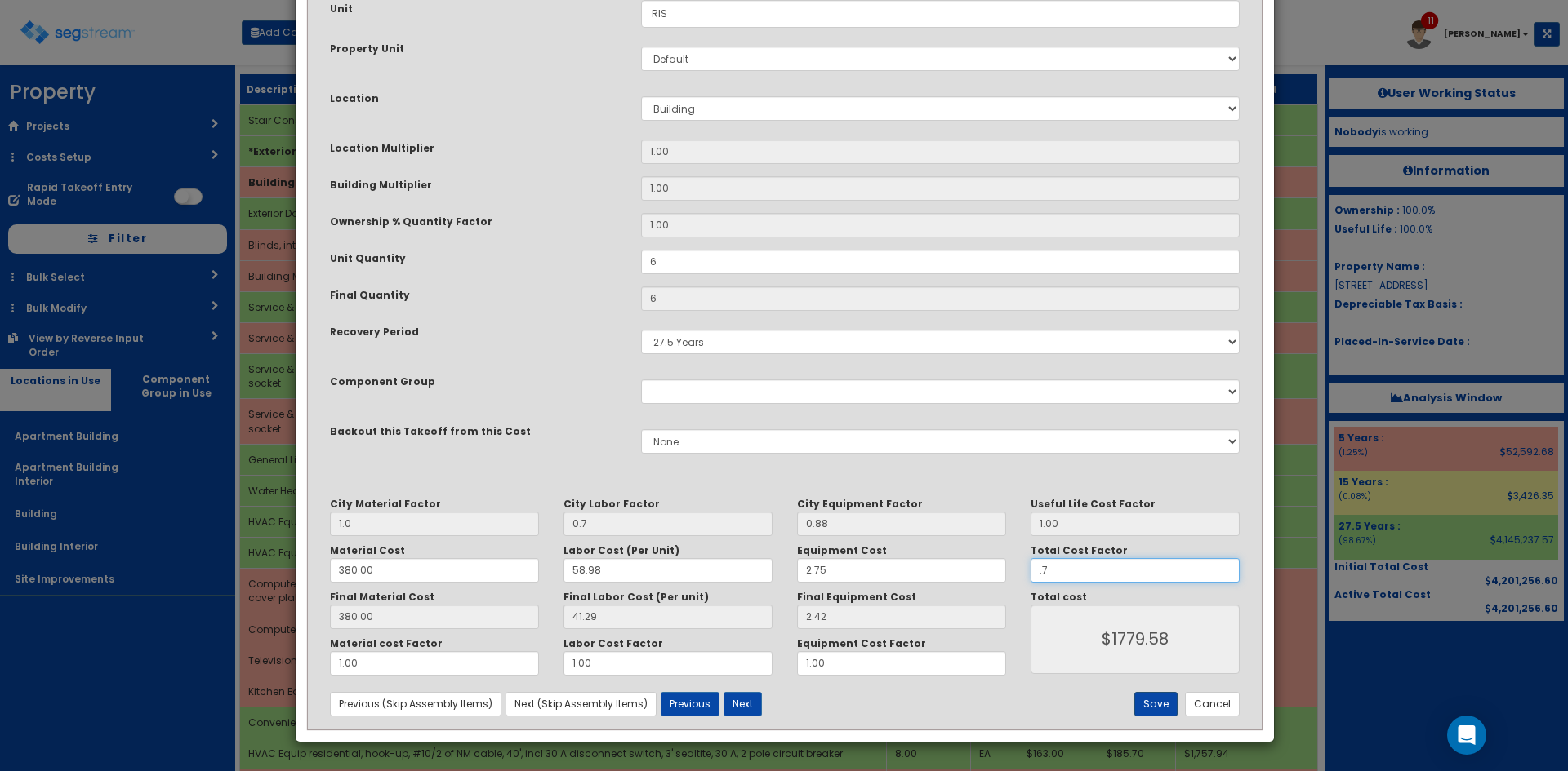
type input ".7"
click at [1150, 703] on button "Save" at bounding box center [1156, 704] width 43 height 24
